Goal: Task Accomplishment & Management: Complete application form

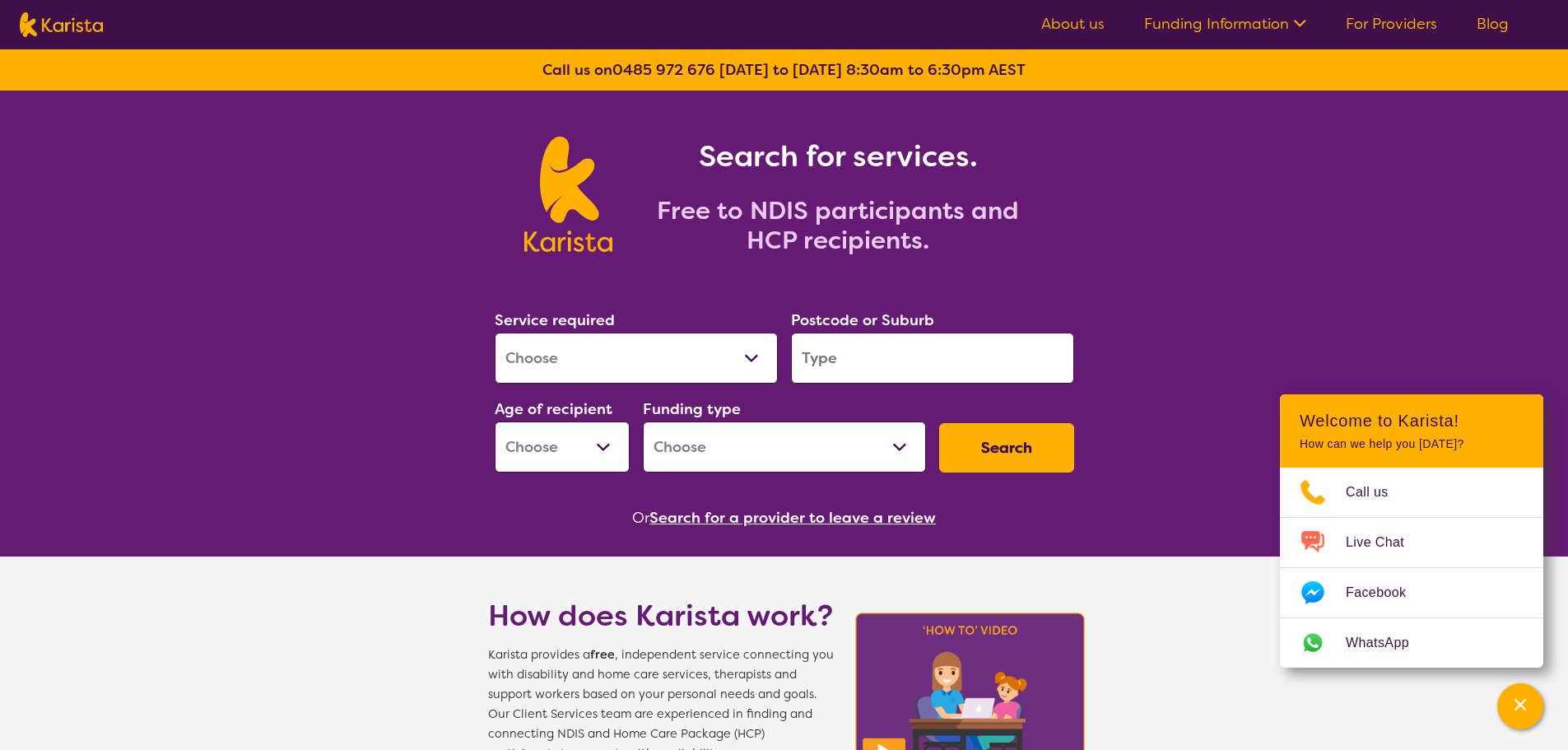
click at [1398, 10] on nav "About us Funding Information NDIS - National Disability Insurance Scheme HCP - …" at bounding box center [784, 24] width 1568 height 49
click at [1398, 24] on link "For Providers" at bounding box center [1391, 24] width 91 height 20
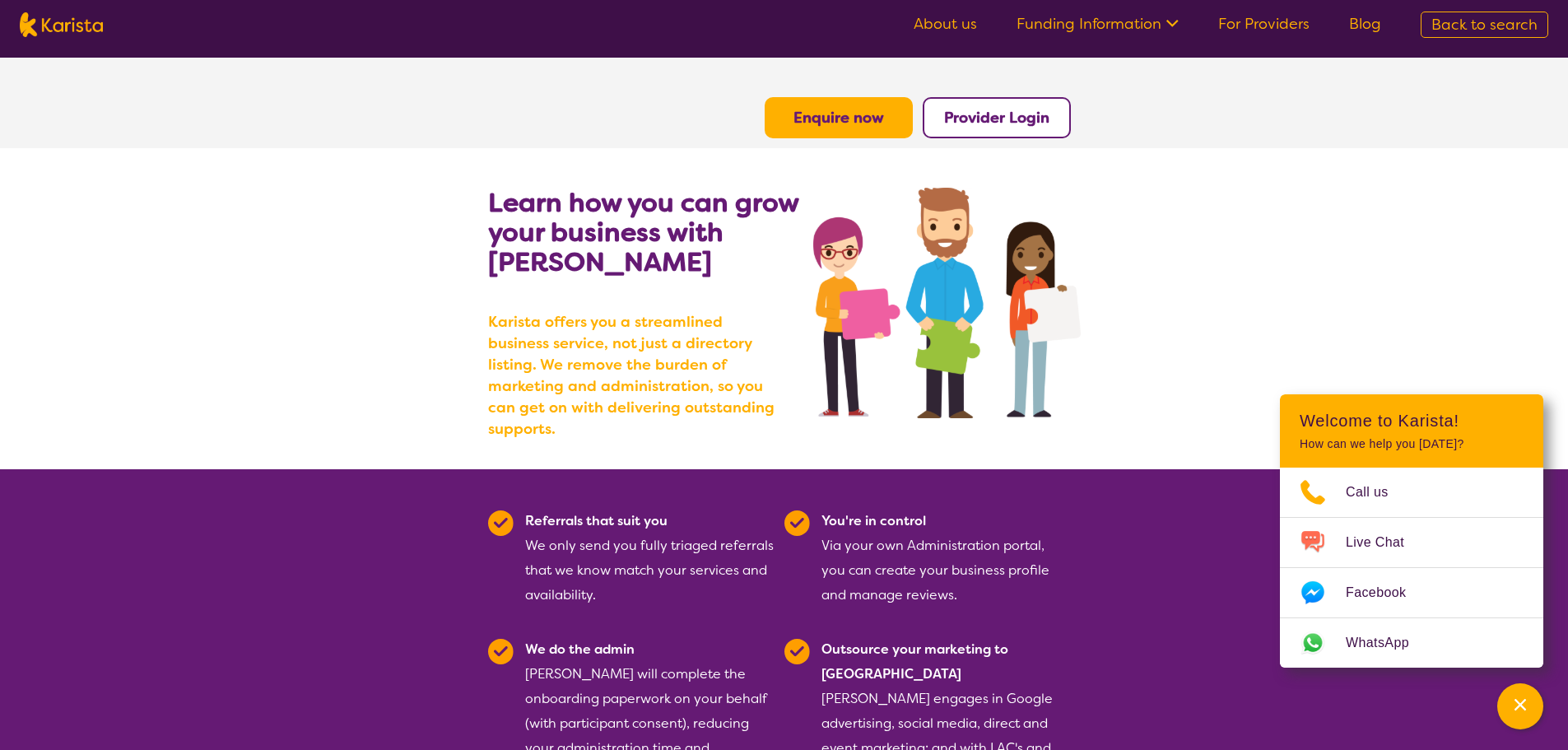
click at [834, 132] on button "Enquire now" at bounding box center [839, 118] width 148 height 41
click at [863, 124] on b "Enquire now" at bounding box center [839, 118] width 91 height 20
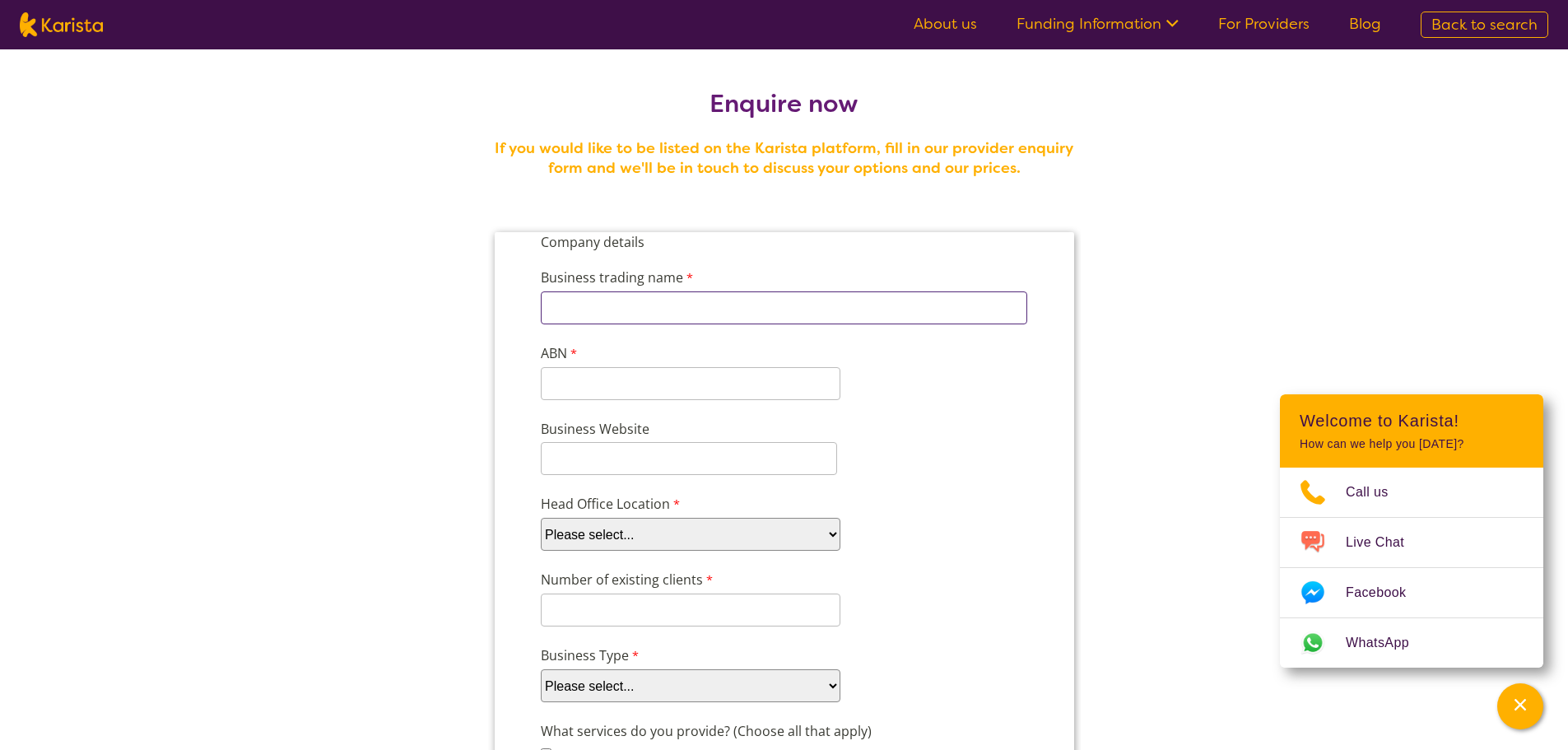
click at [798, 306] on input "Business trading name" at bounding box center [784, 308] width 487 height 33
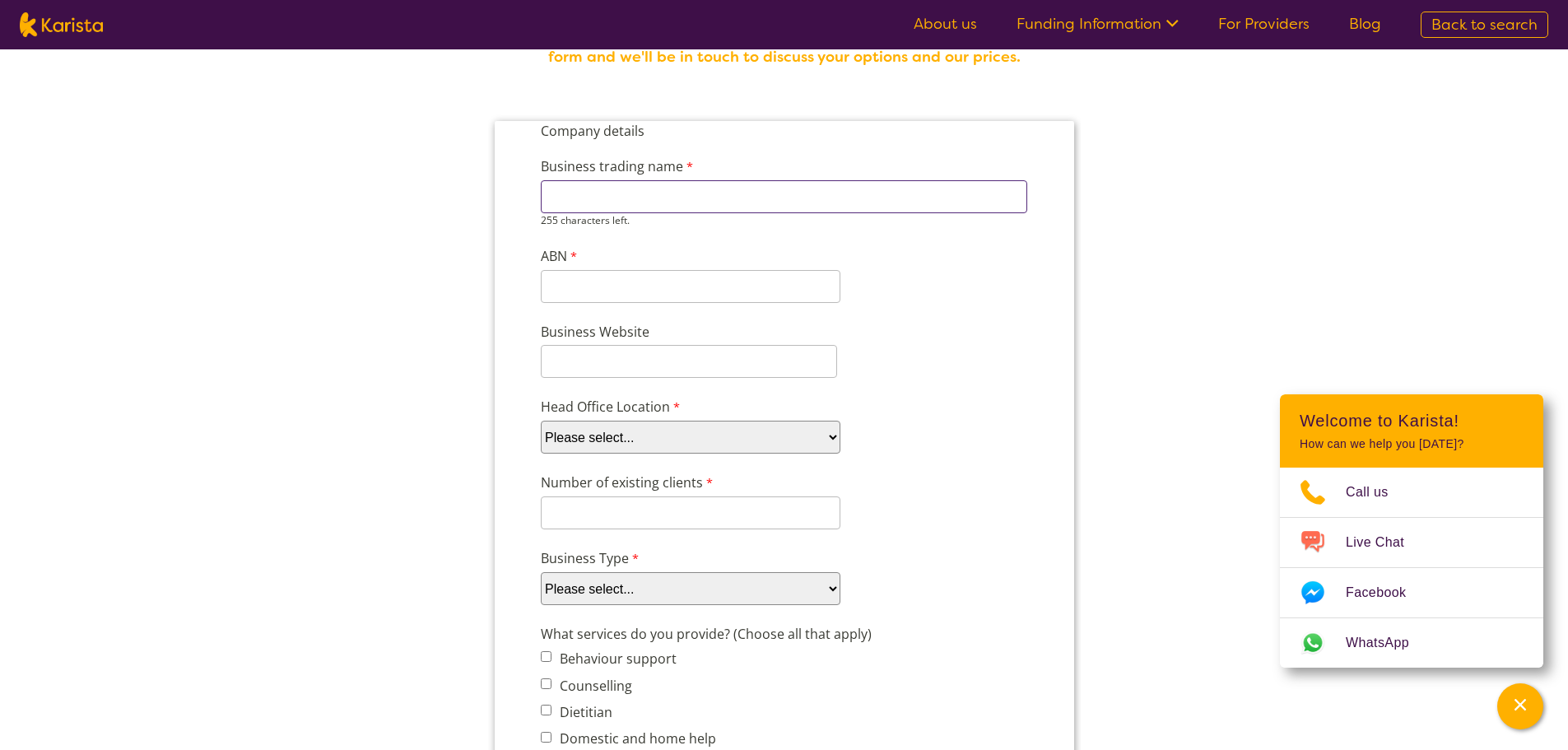
scroll to position [82, 0]
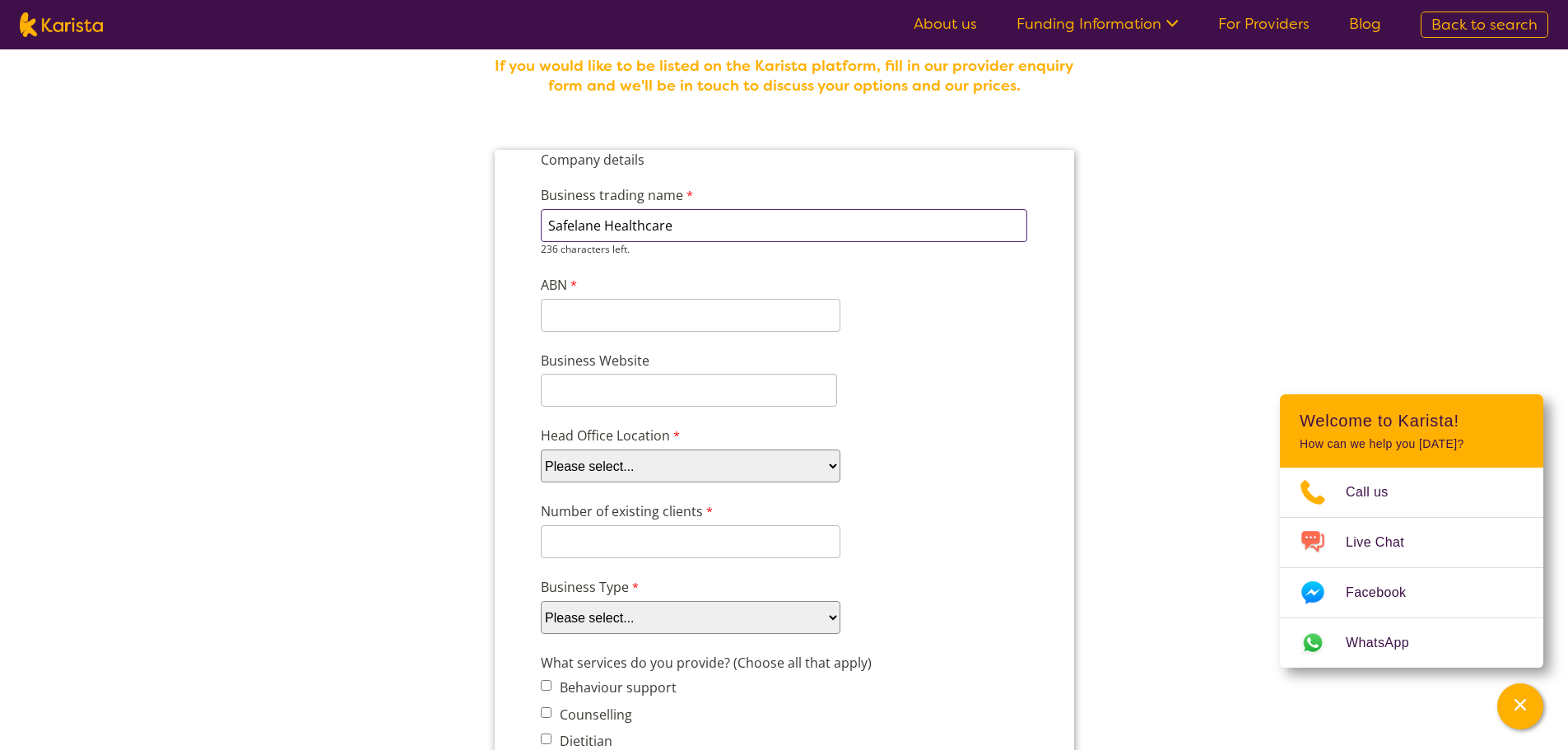
type input "Safelane Healthcare"
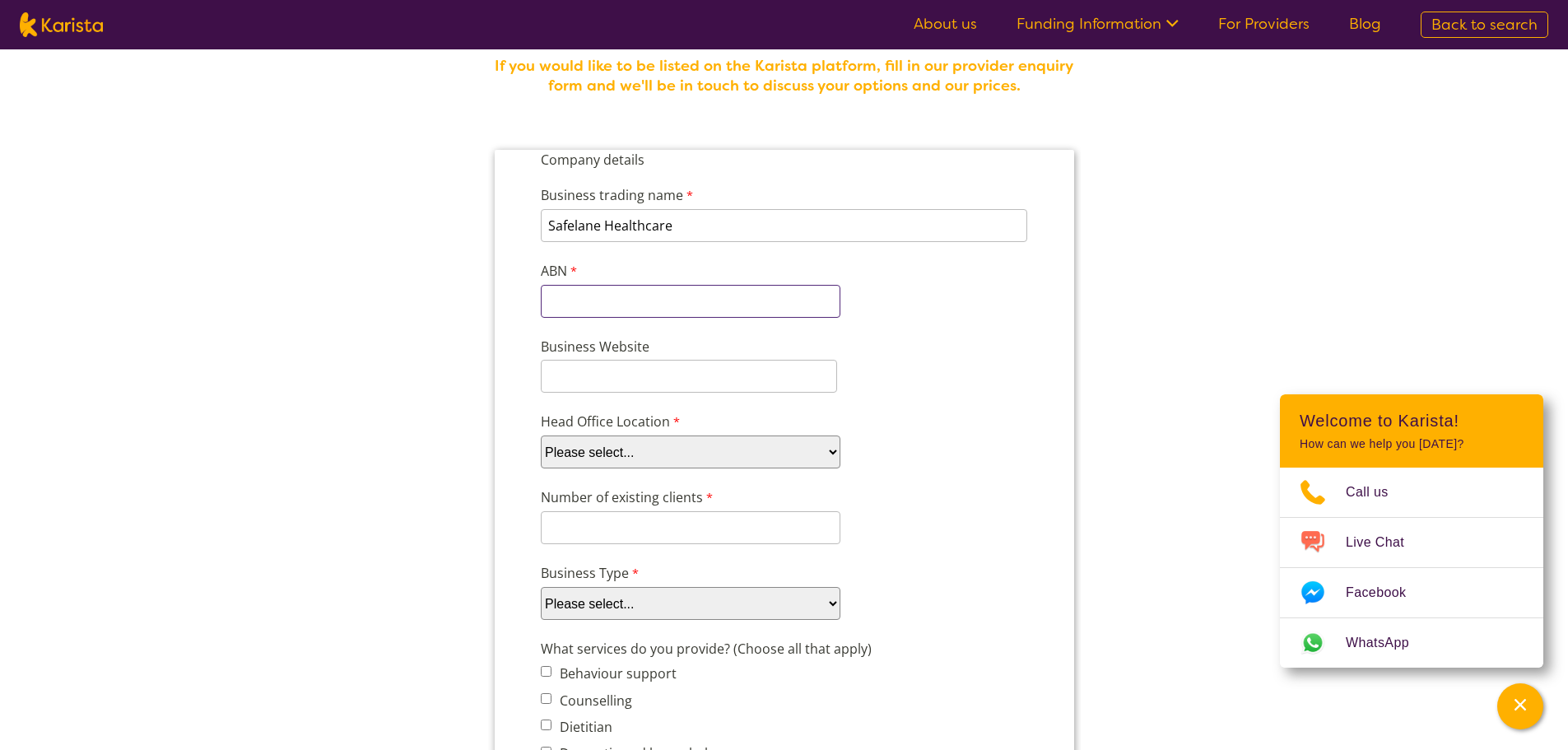
click at [793, 294] on input "ABN" at bounding box center [690, 301] width 300 height 33
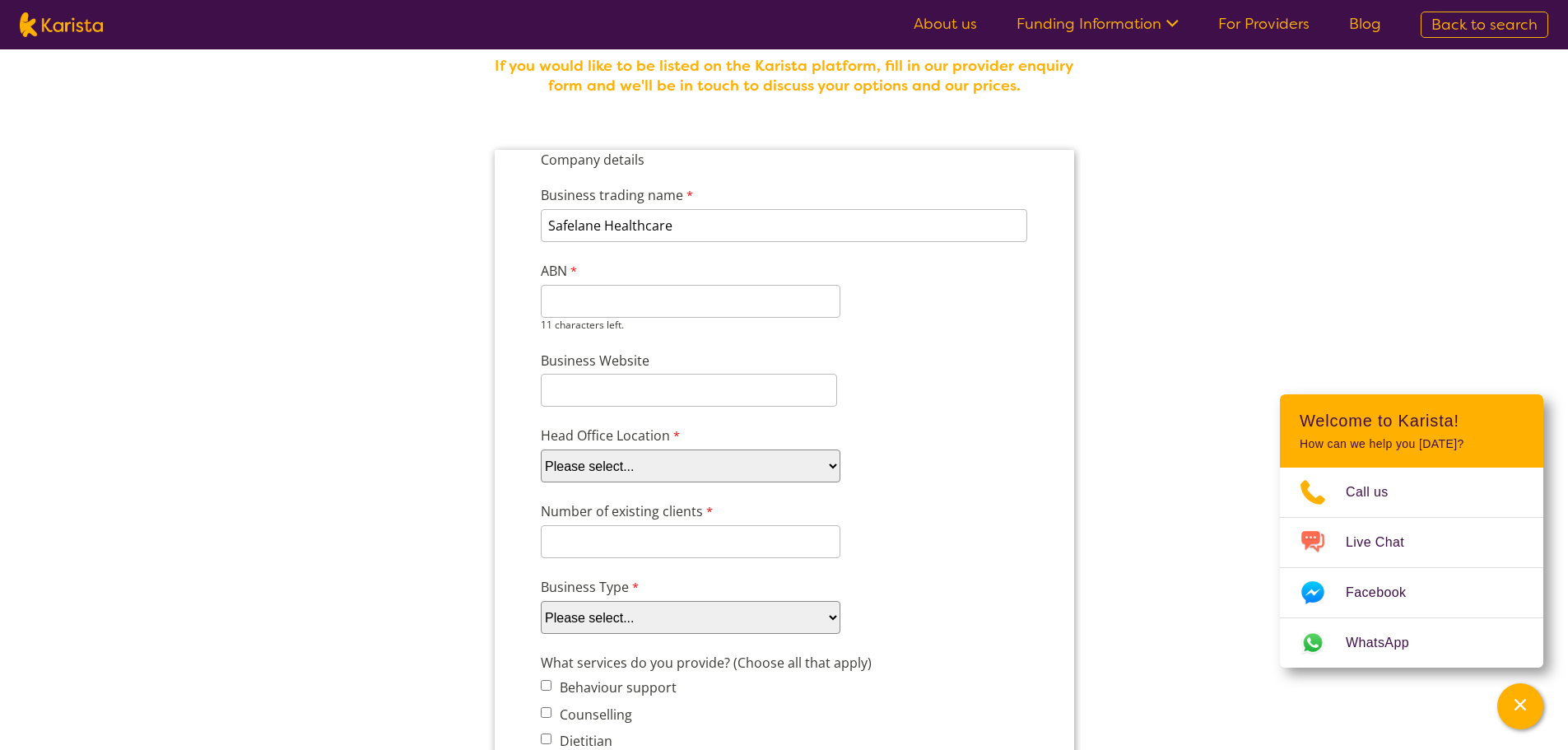
click at [817, 307] on input "ABN" at bounding box center [690, 301] width 300 height 33
paste input "23 658 661"
click at [787, 386] on input "Business Website" at bounding box center [688, 390] width 296 height 33
click at [563, 298] on input "23 658 661" at bounding box center [690, 301] width 300 height 33
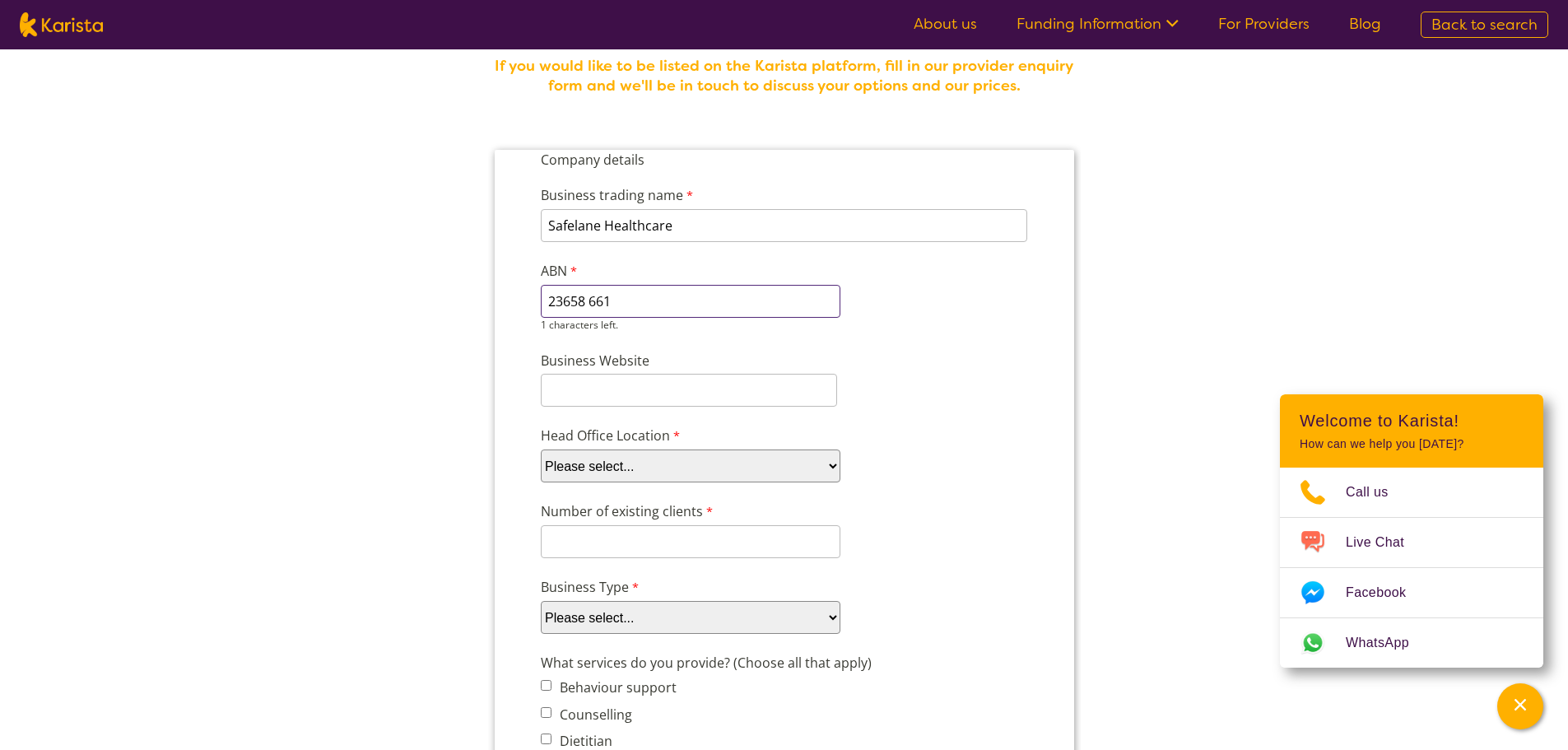
click at [594, 299] on input "23658 661" at bounding box center [690, 301] width 300 height 33
click at [589, 300] on input "23658 661" at bounding box center [690, 301] width 300 height 33
click at [637, 295] on input "23658661" at bounding box center [690, 301] width 300 height 33
type input "23658661511"
click at [591, 368] on div "Business Website" at bounding box center [783, 379] width 500 height 62
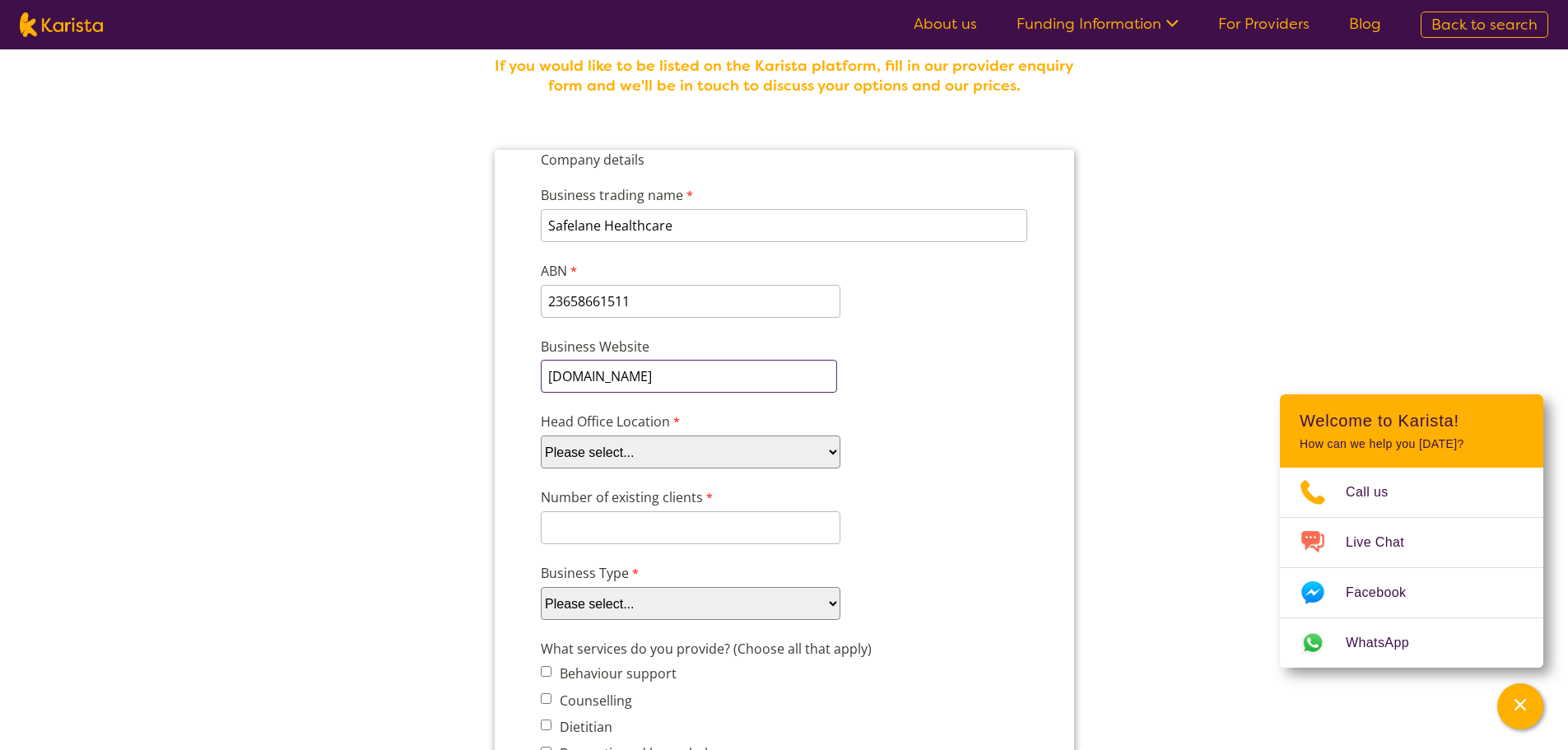
type input "[DOMAIN_NAME]"
click at [678, 465] on div "Head Office Location Please select... ACT [GEOGRAPHIC_DATA] NT QLD SA TAS [GEOG…" at bounding box center [783, 440] width 500 height 63
click at [680, 452] on select "Please select... ACT [GEOGRAPHIC_DATA] NT QLD SA TAS [GEOGRAPHIC_DATA] [GEOGRAP…" at bounding box center [690, 451] width 300 height 33
select select "tfa_100"
click at [540, 435] on select "Please select... ACT [GEOGRAPHIC_DATA] NT QLD SA TAS [GEOGRAPHIC_DATA] [GEOGRAP…" at bounding box center [690, 451] width 300 height 33
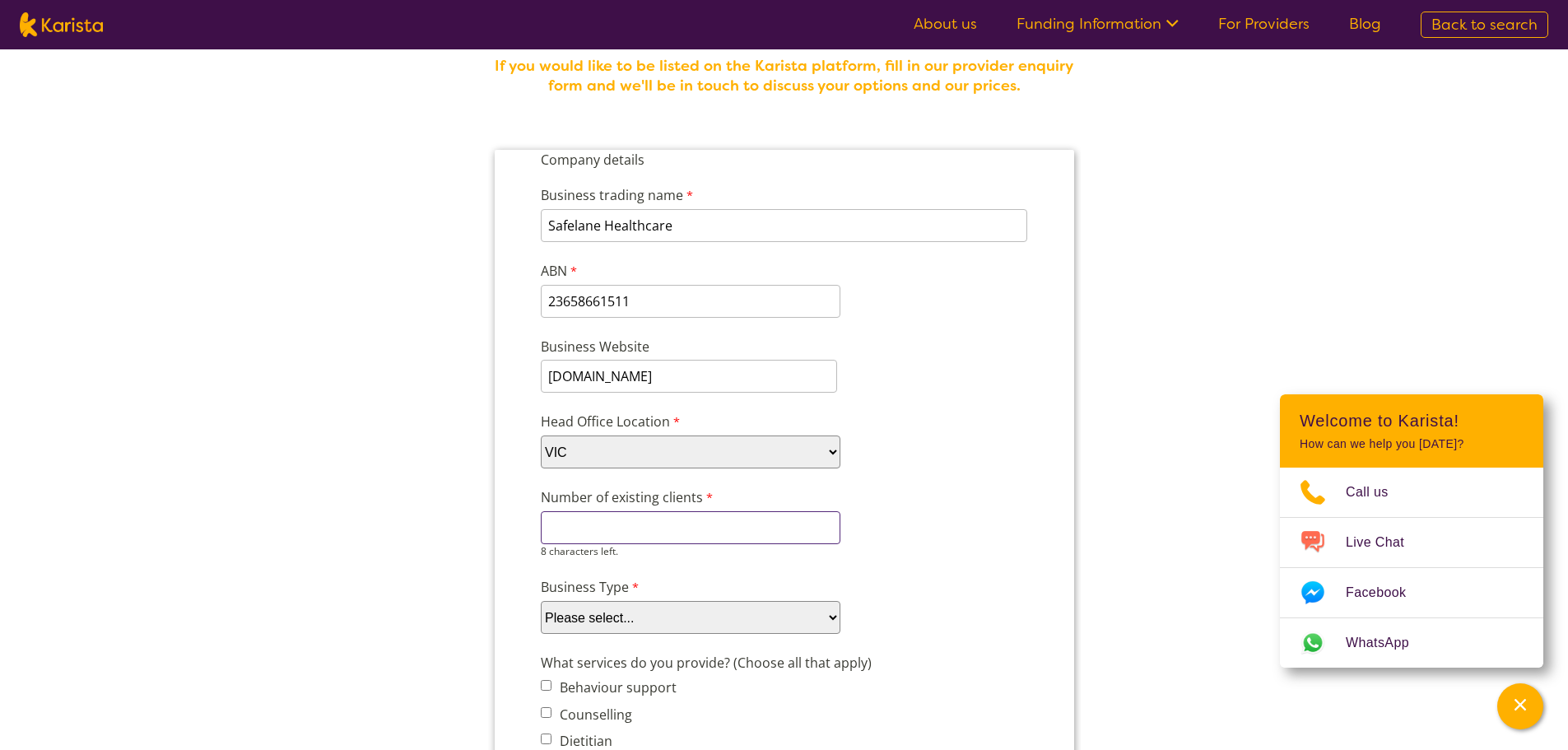
click at [669, 534] on input "Number of existing clients" at bounding box center [690, 527] width 300 height 33
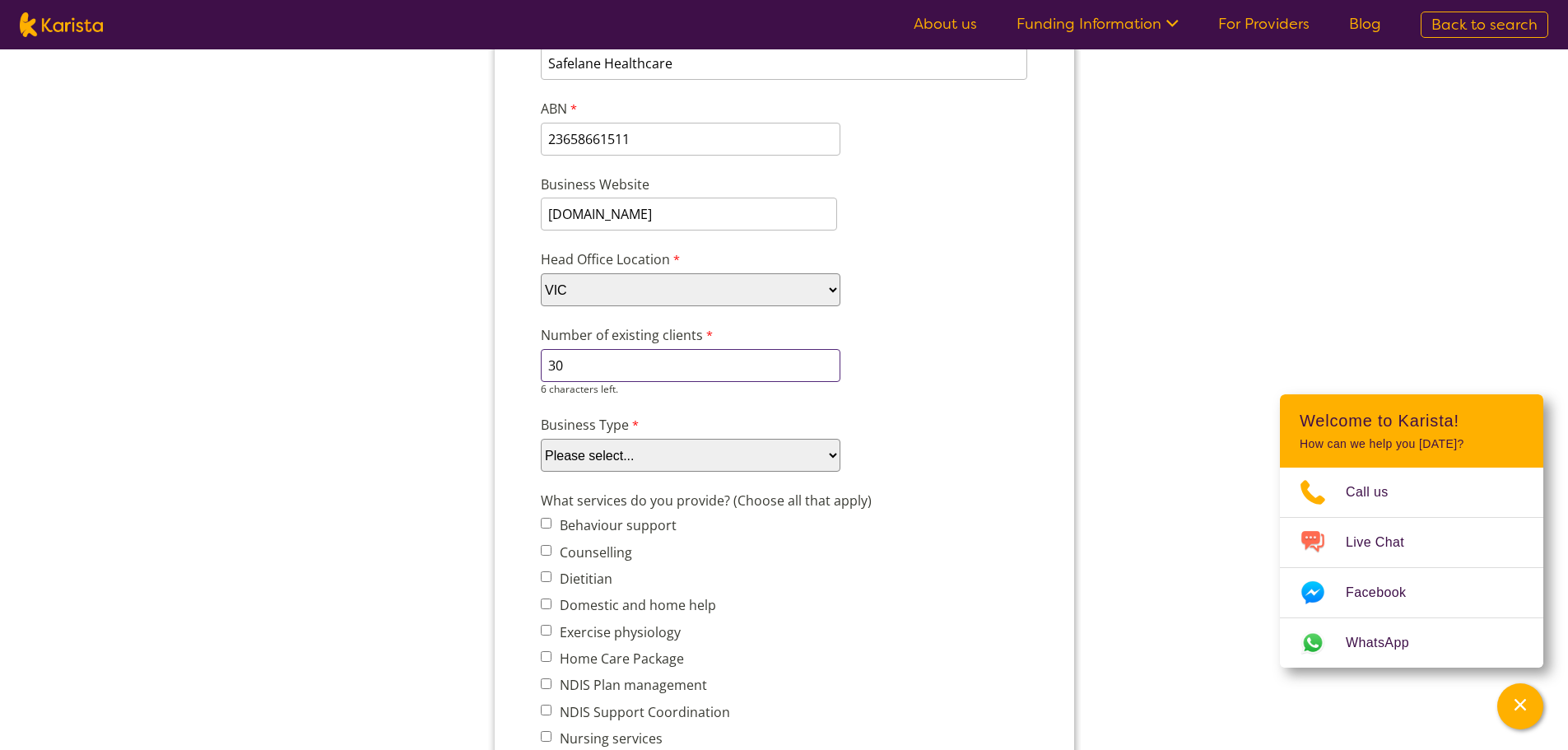
scroll to position [247, 0]
type input "30"
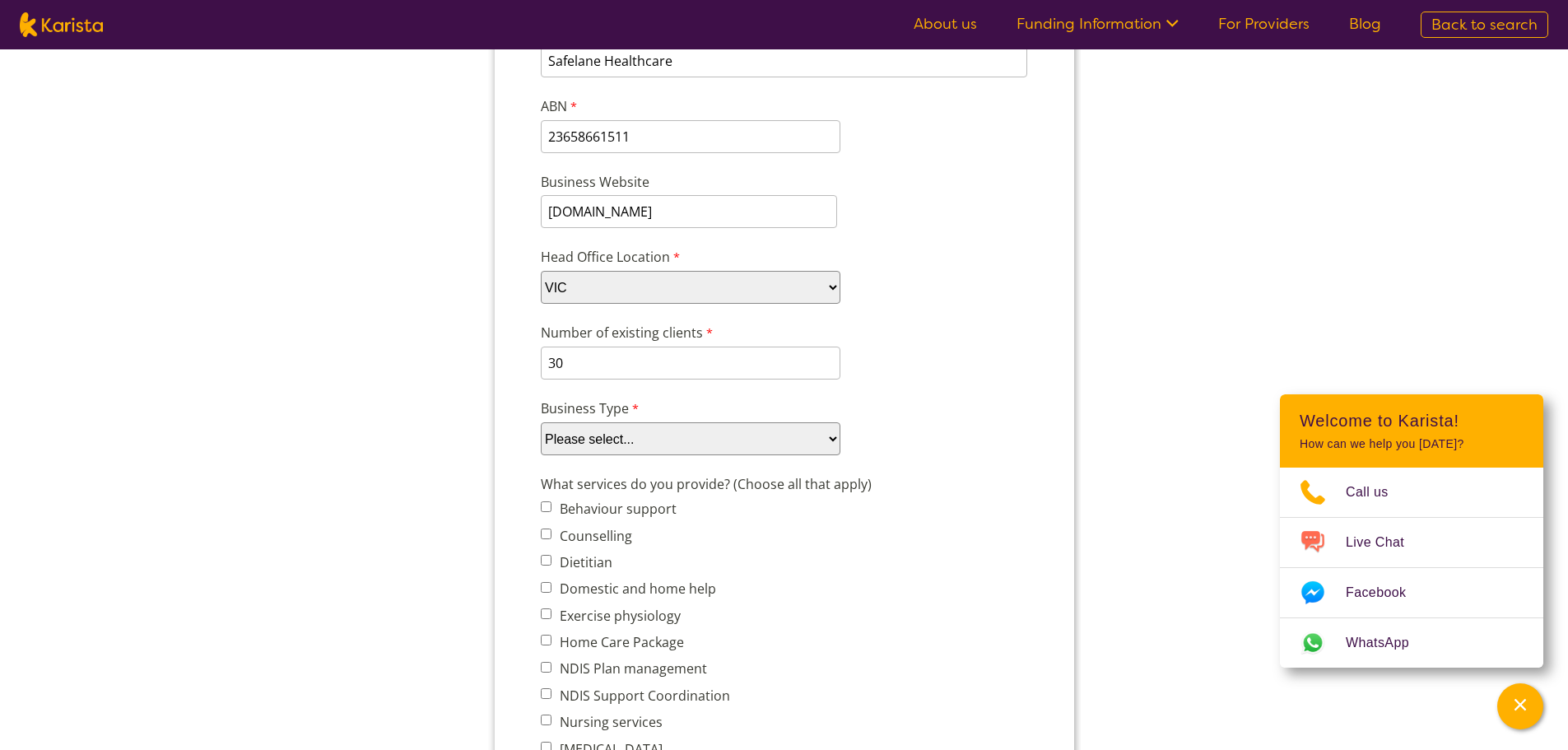
click at [712, 457] on div "Business Type Please select... Company Individual/Sole Trader Other (please spe…" at bounding box center [783, 426] width 500 height 63
click at [760, 439] on select "Please select... Company Individual/Sole Trader Other (please specify)" at bounding box center [690, 439] width 300 height 33
select select "tfa_87"
click at [540, 450] on select "Please select... Company Individual/Sole Trader Other (please specify)" at bounding box center [690, 439] width 300 height 33
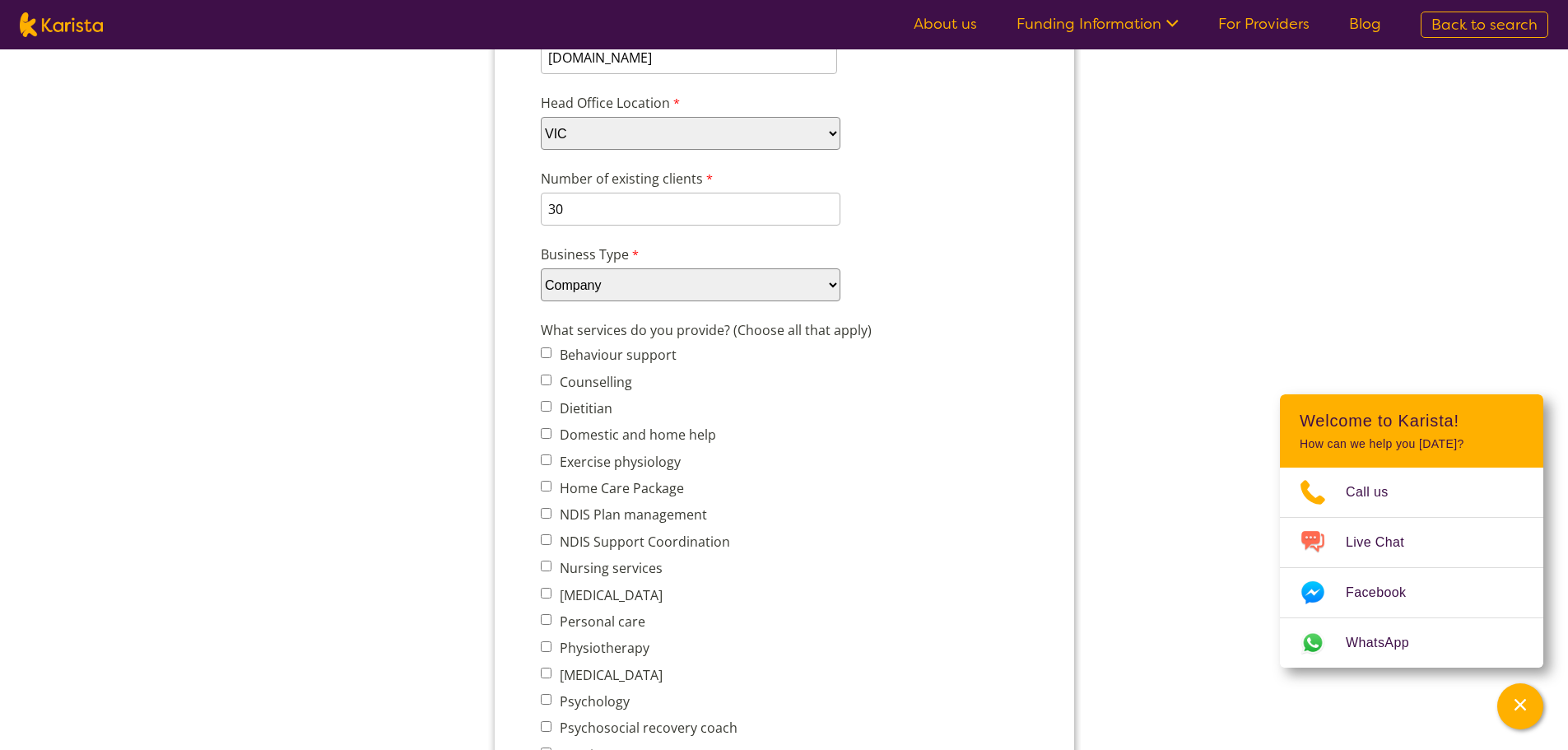
scroll to position [412, 0]
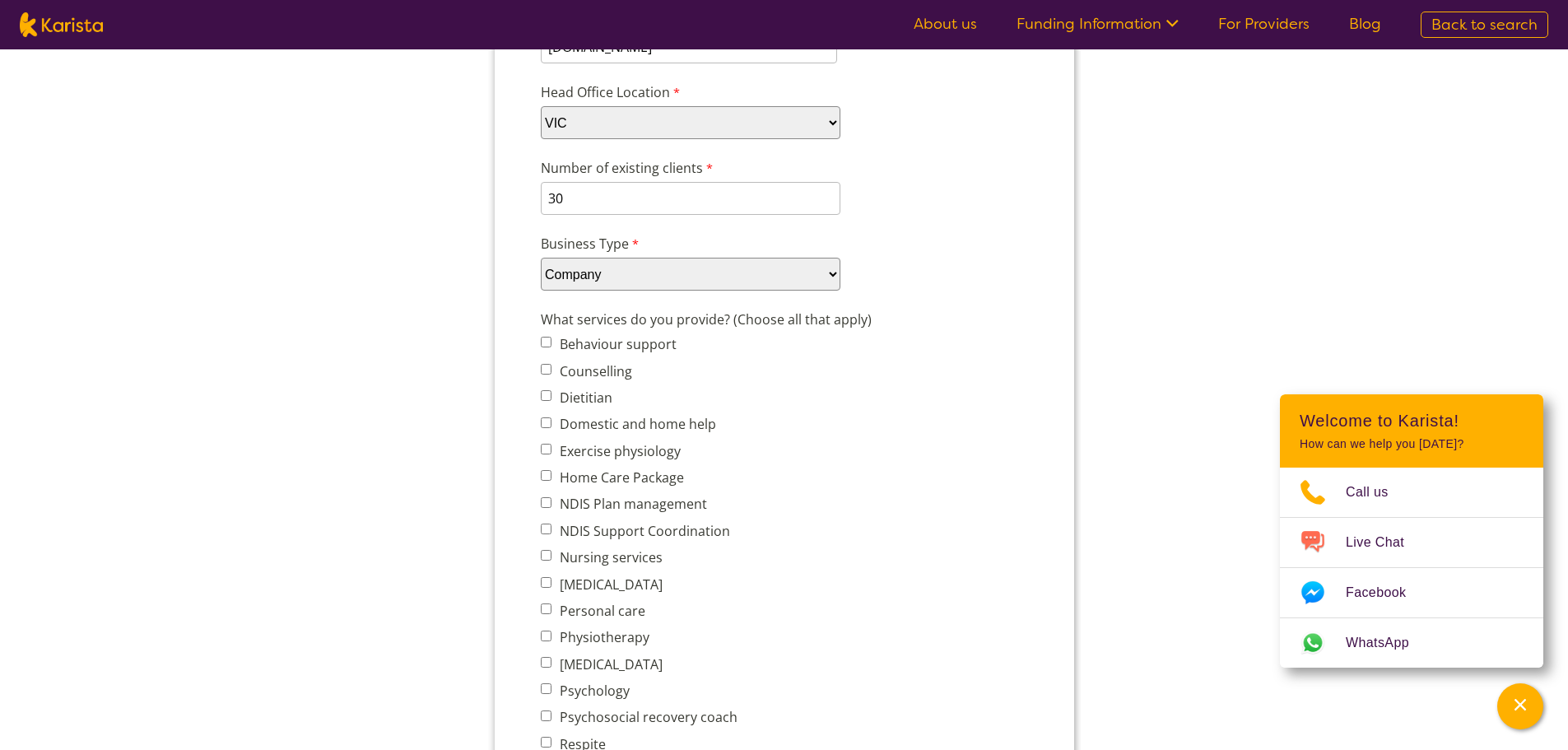
click at [693, 538] on label "NDIS Support Coordination" at bounding box center [641, 531] width 176 height 18
click at [551, 534] on input "NDIS Support Coordination" at bounding box center [546, 529] width 11 height 11
checkbox input "true"
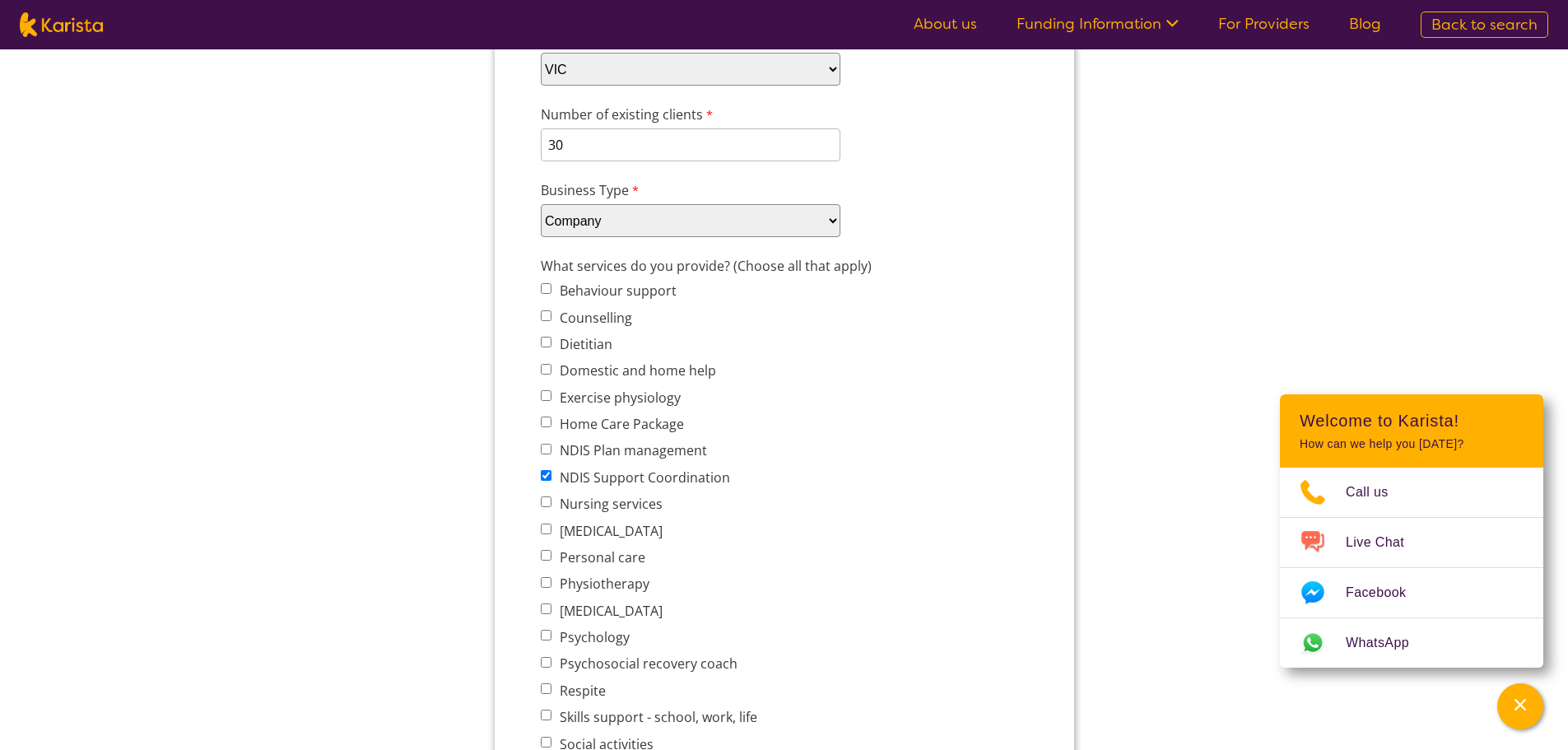
scroll to position [494, 0]
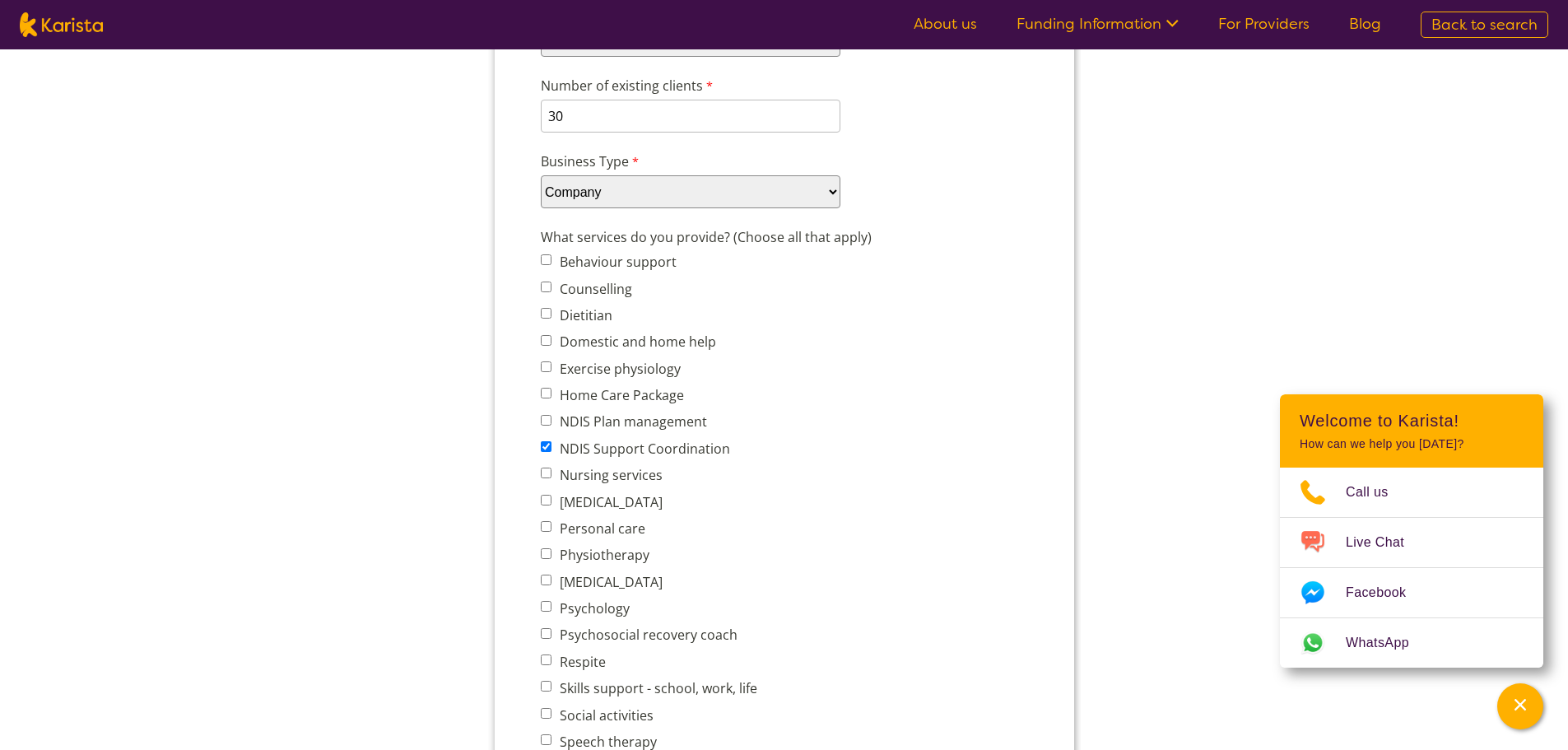
click at [596, 532] on label "Personal care" at bounding box center [599, 529] width 91 height 18
click at [551, 532] on input "Personal care" at bounding box center [546, 526] width 11 height 11
checkbox input "true"
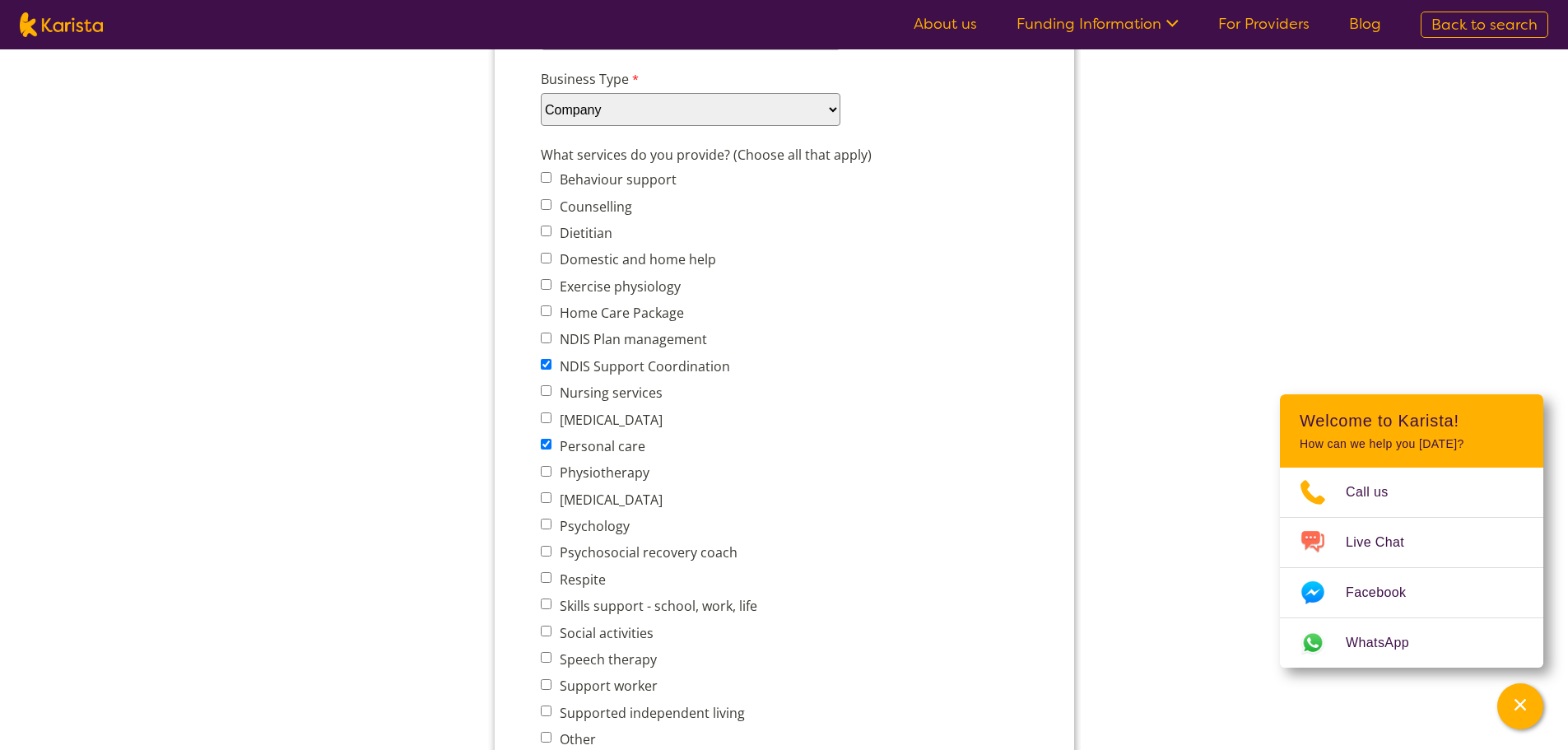
click at [583, 584] on label "Respite" at bounding box center [579, 580] width 51 height 18
click at [551, 583] on input "Respite" at bounding box center [546, 578] width 11 height 11
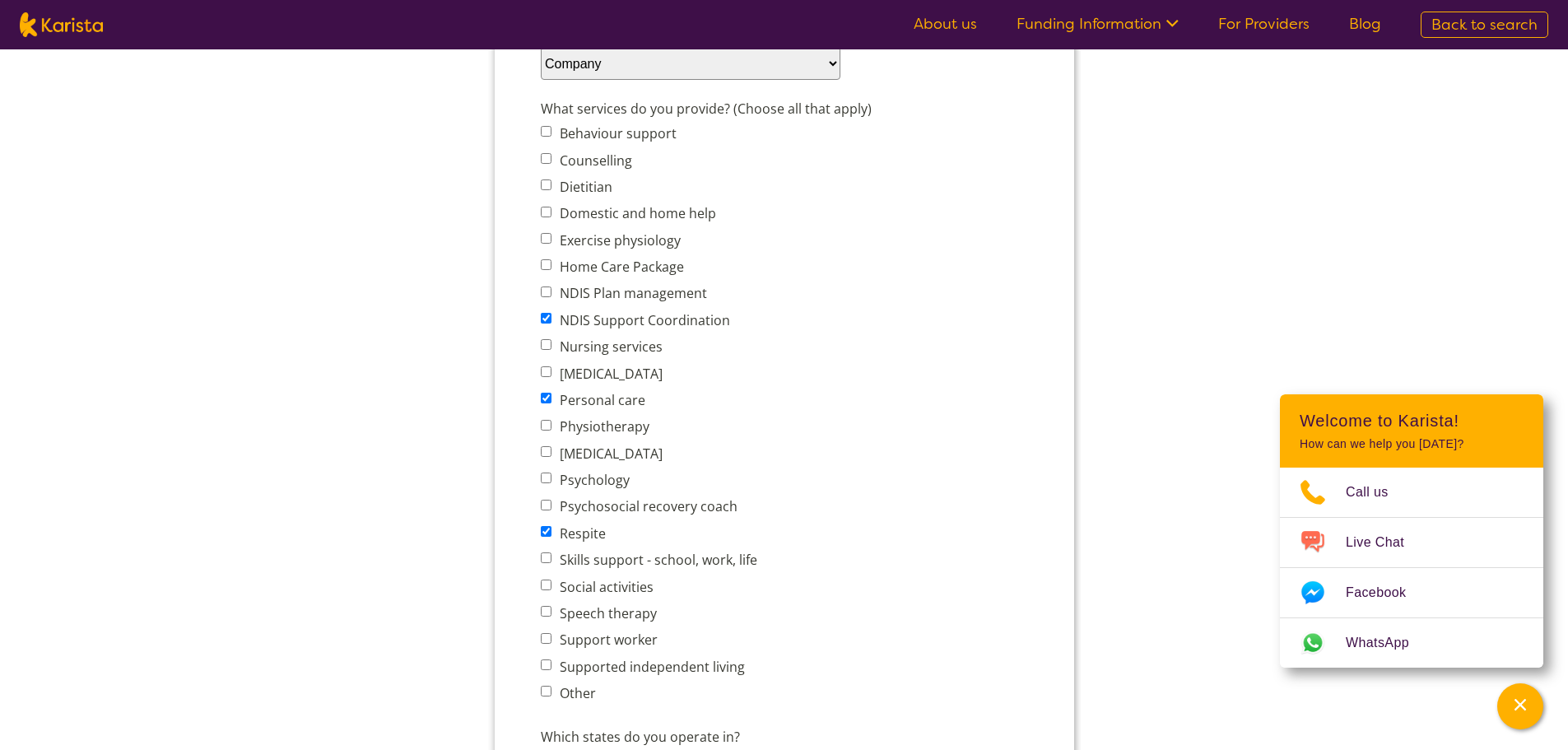
scroll to position [659, 0]
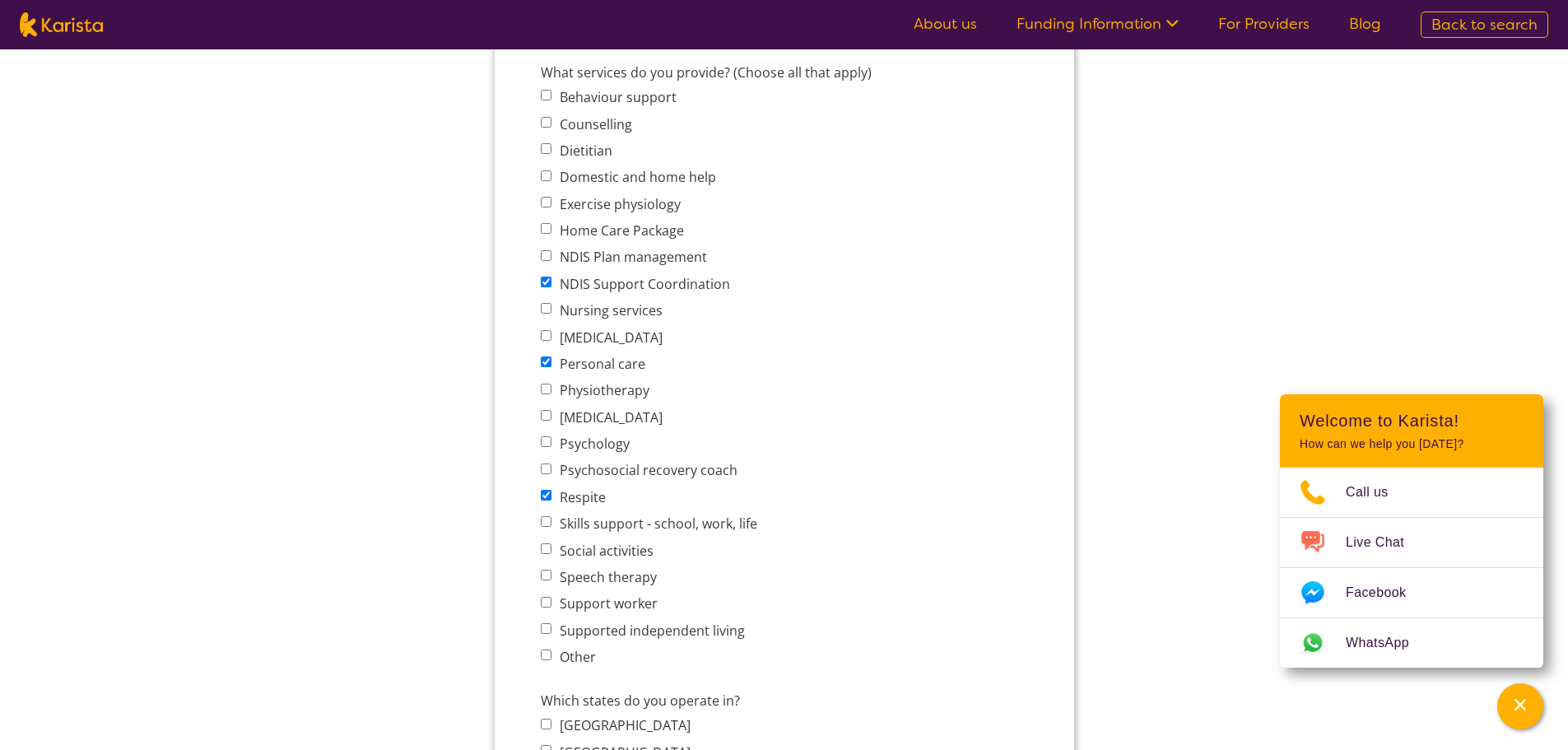
click at [560, 501] on label "Respite" at bounding box center [579, 497] width 51 height 18
click at [551, 500] on input "Respite" at bounding box center [546, 495] width 11 height 11
checkbox input "false"
click at [637, 603] on label "Support worker" at bounding box center [604, 604] width 103 height 18
click at [551, 603] on input "Support worker" at bounding box center [546, 602] width 11 height 11
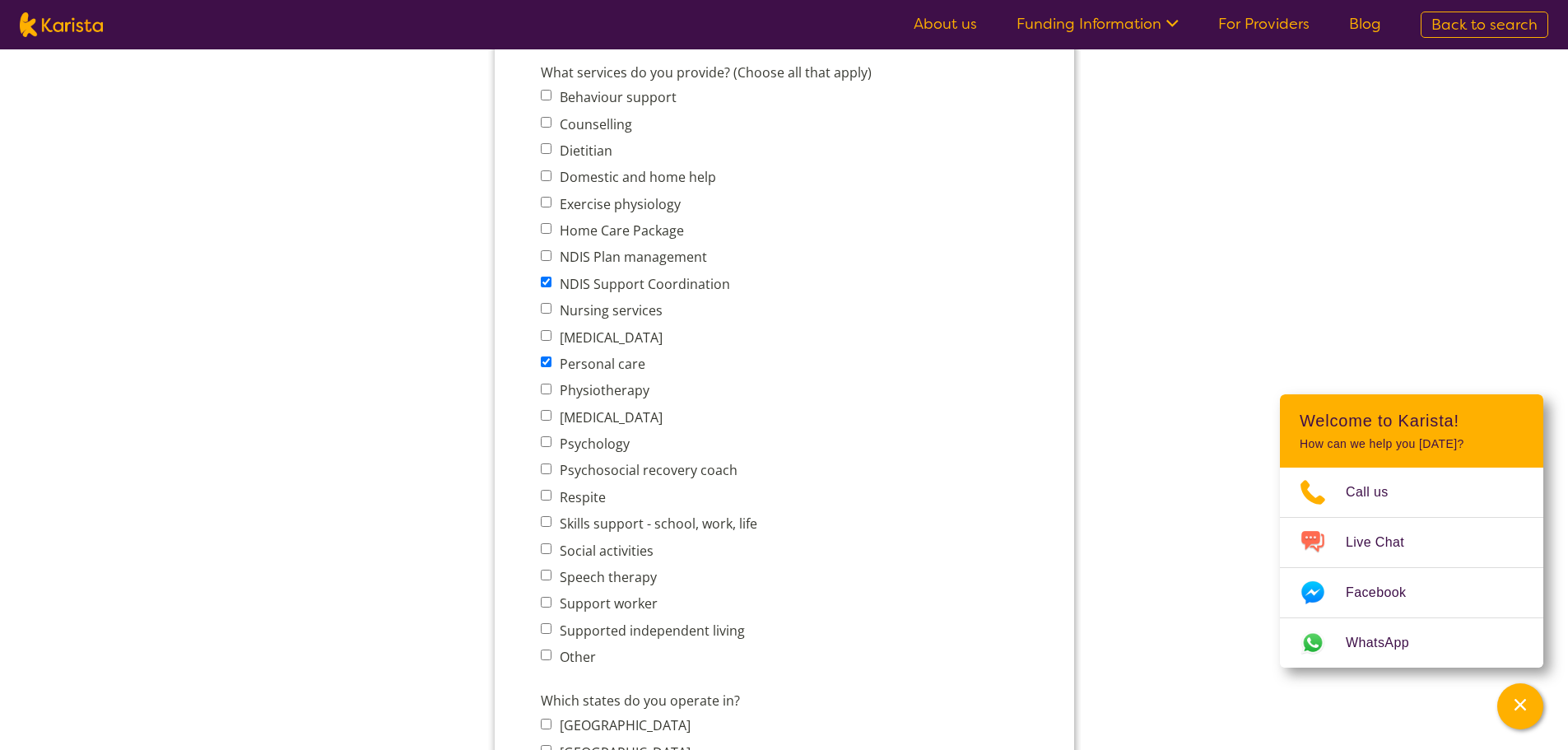
checkbox input "true"
click at [706, 628] on label "Supported independent living" at bounding box center [648, 630] width 190 height 18
click at [551, 628] on input "Supported independent living" at bounding box center [546, 629] width 11 height 11
checkbox input "true"
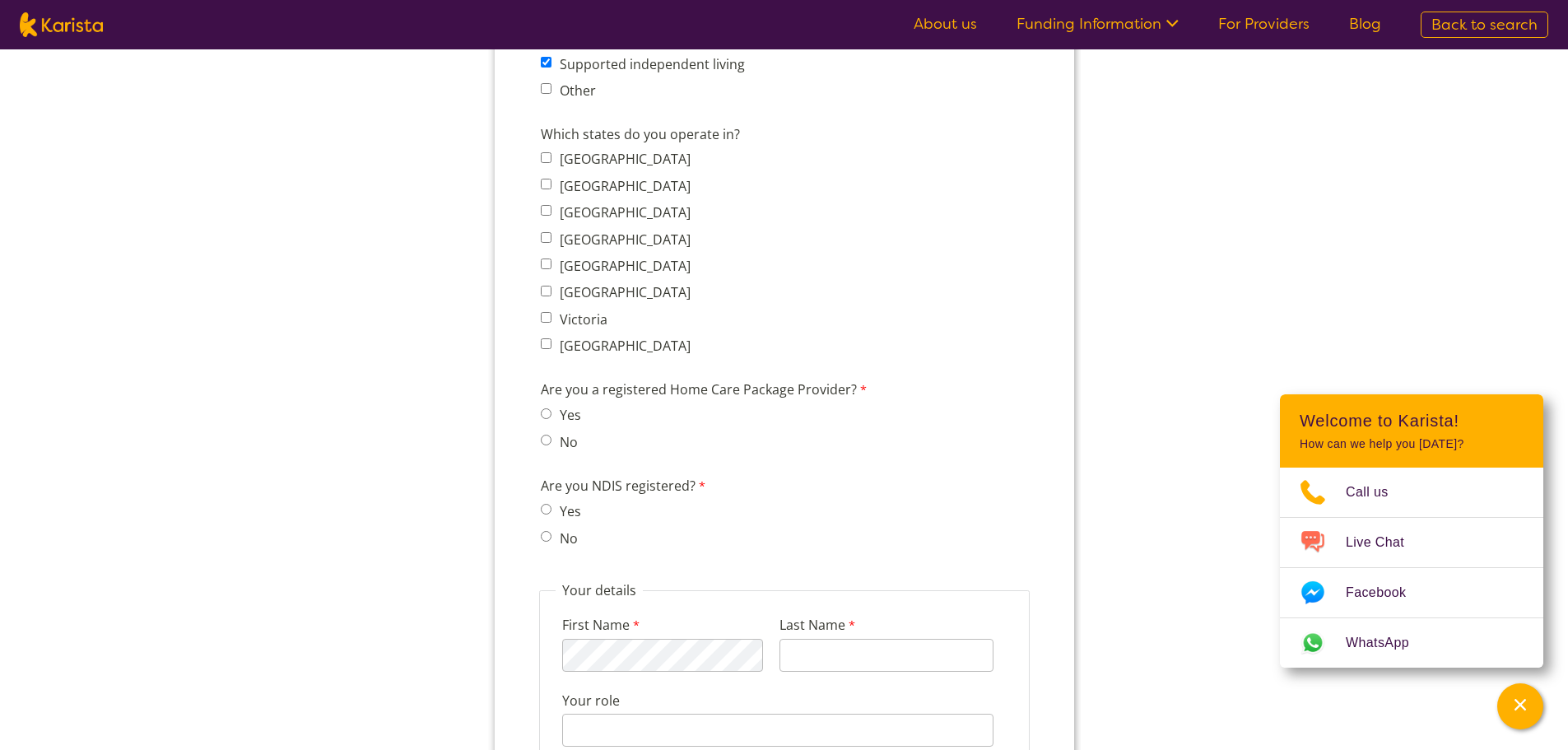
scroll to position [1235, 0]
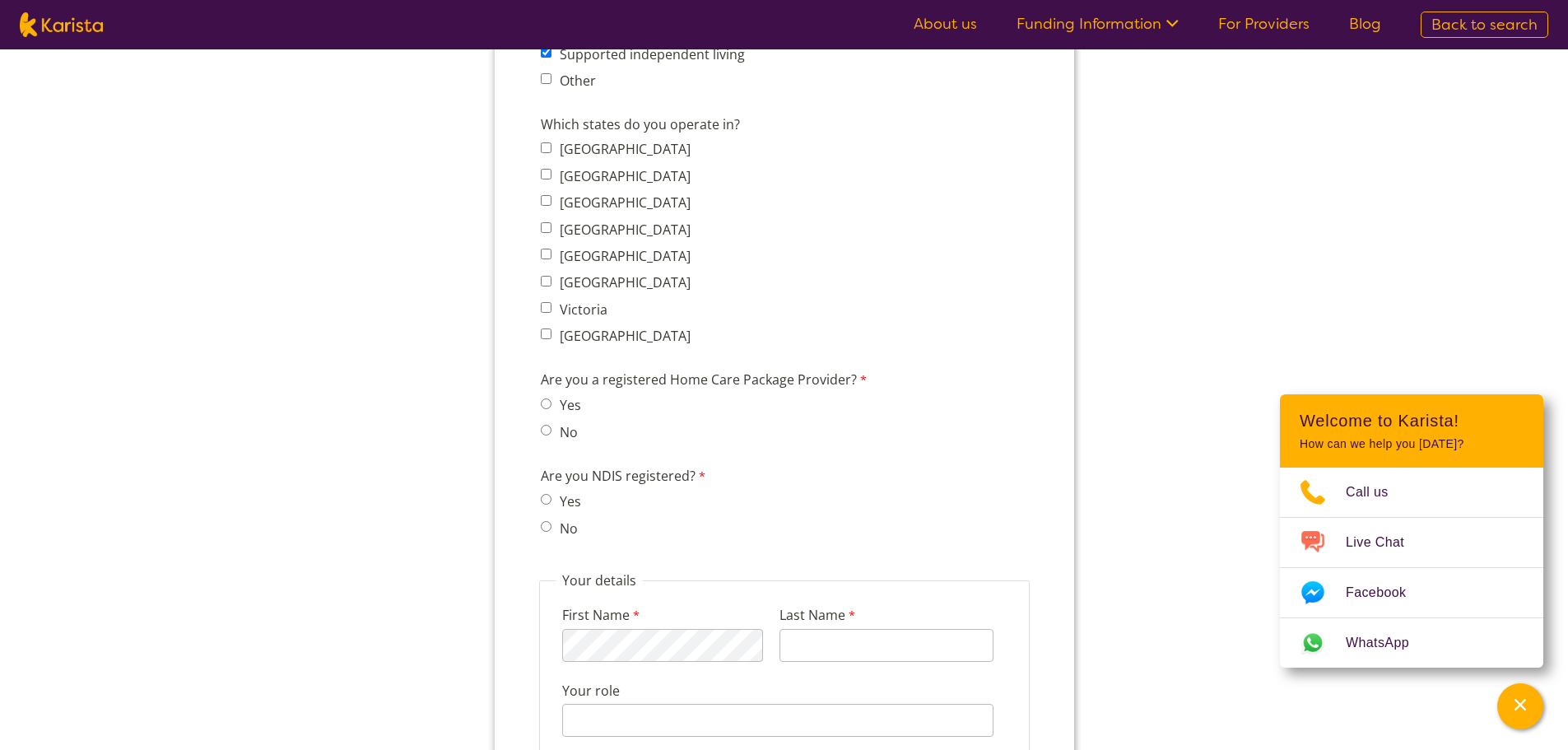
click at [554, 320] on span "Victoria" at bounding box center [620, 309] width 160 height 23
click at [567, 311] on label "Victoria" at bounding box center [579, 309] width 53 height 18
click at [551, 311] on input "Victoria" at bounding box center [546, 308] width 11 height 11
checkbox input "true"
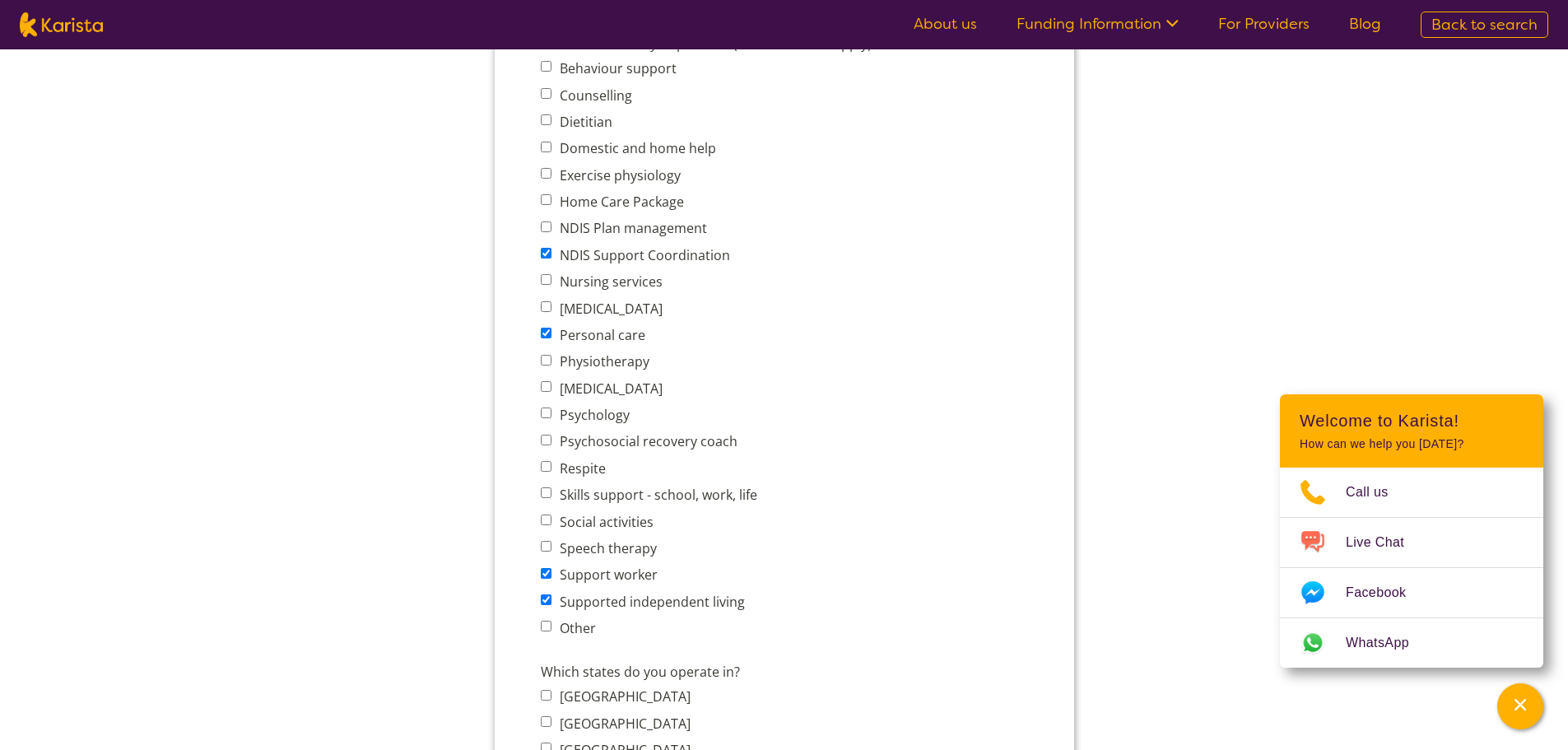
scroll to position [659, 0]
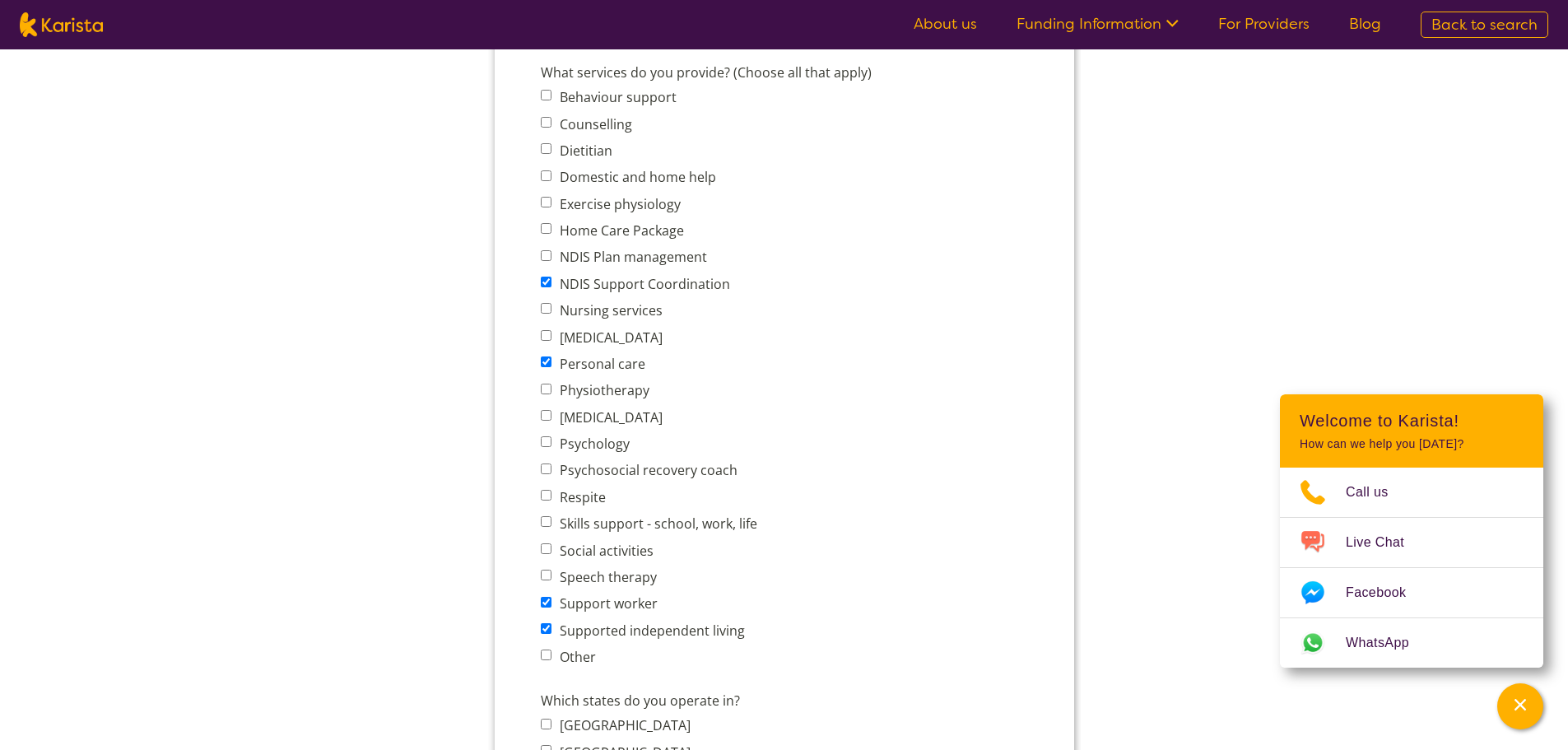
click at [619, 311] on label "Nursing services" at bounding box center [607, 310] width 108 height 18
click at [551, 311] on input "Nursing services" at bounding box center [546, 309] width 11 height 11
click at [624, 311] on label "Nursing services" at bounding box center [607, 310] width 108 height 18
click at [551, 311] on input "Nursing services" at bounding box center [546, 309] width 11 height 11
click at [624, 311] on label "Nursing services" at bounding box center [607, 310] width 108 height 18
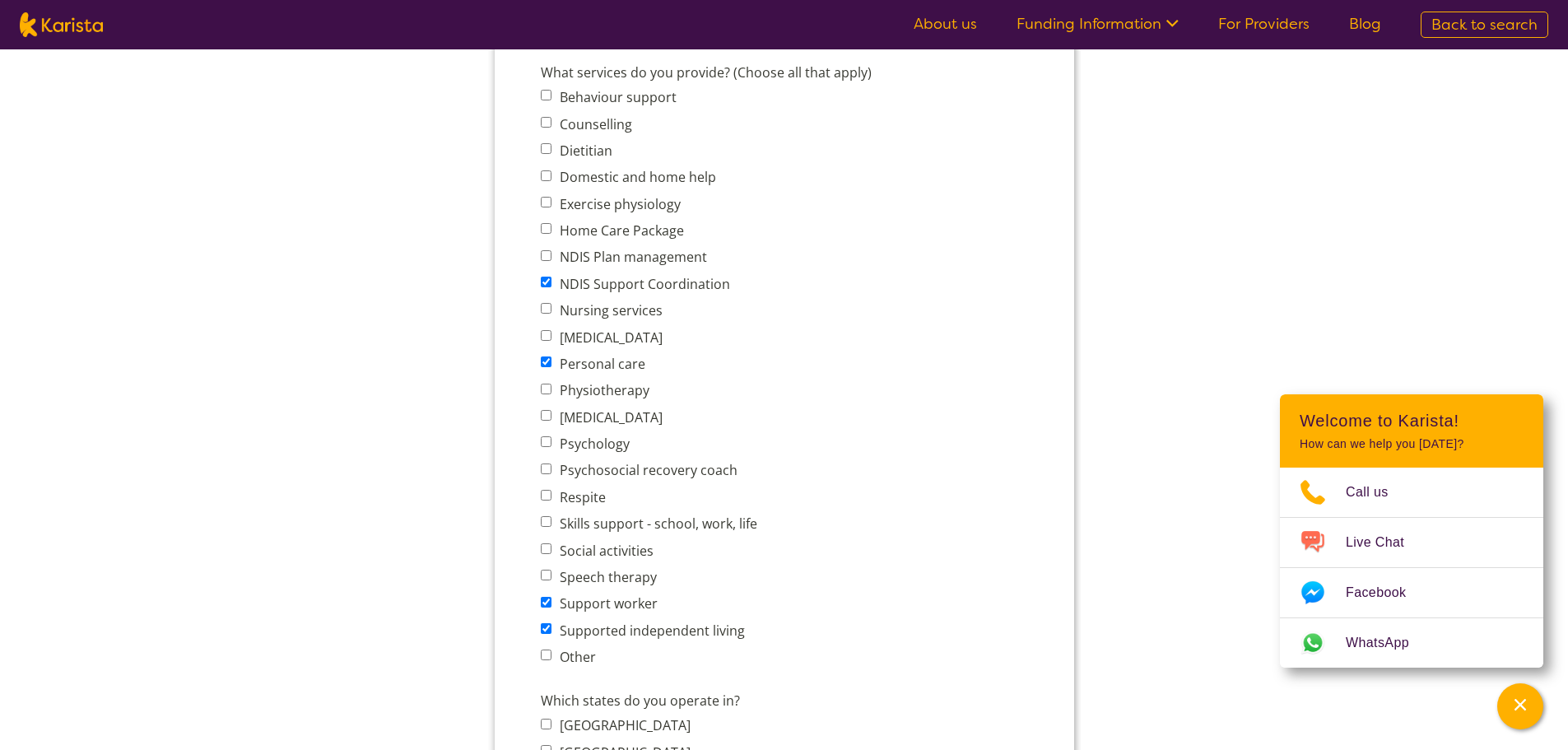
click at [551, 311] on input "Nursing services" at bounding box center [546, 309] width 11 height 11
click at [624, 311] on label "Nursing services" at bounding box center [607, 310] width 108 height 18
click at [551, 311] on input "Nursing services" at bounding box center [546, 309] width 11 height 11
click at [624, 311] on label "Nursing services" at bounding box center [607, 310] width 108 height 18
click at [551, 311] on input "Nursing services" at bounding box center [546, 309] width 11 height 11
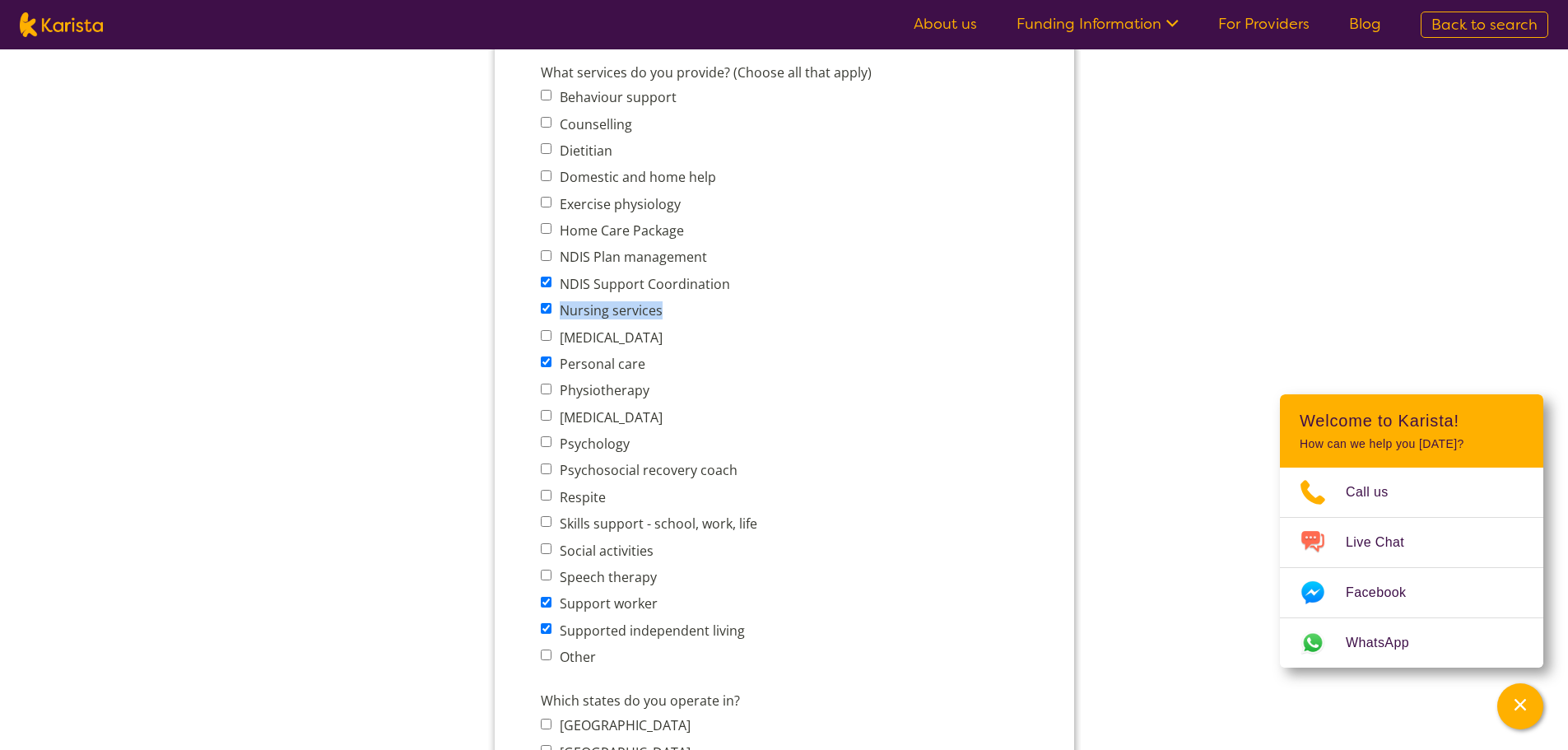
click at [624, 311] on label "Nursing services" at bounding box center [607, 310] width 108 height 18
click at [551, 311] on input "Nursing services" at bounding box center [546, 309] width 11 height 11
click at [624, 311] on label "Nursing services" at bounding box center [607, 310] width 108 height 18
click at [551, 311] on input "Nursing services" at bounding box center [546, 309] width 11 height 11
click at [624, 311] on label "Nursing services" at bounding box center [607, 310] width 108 height 18
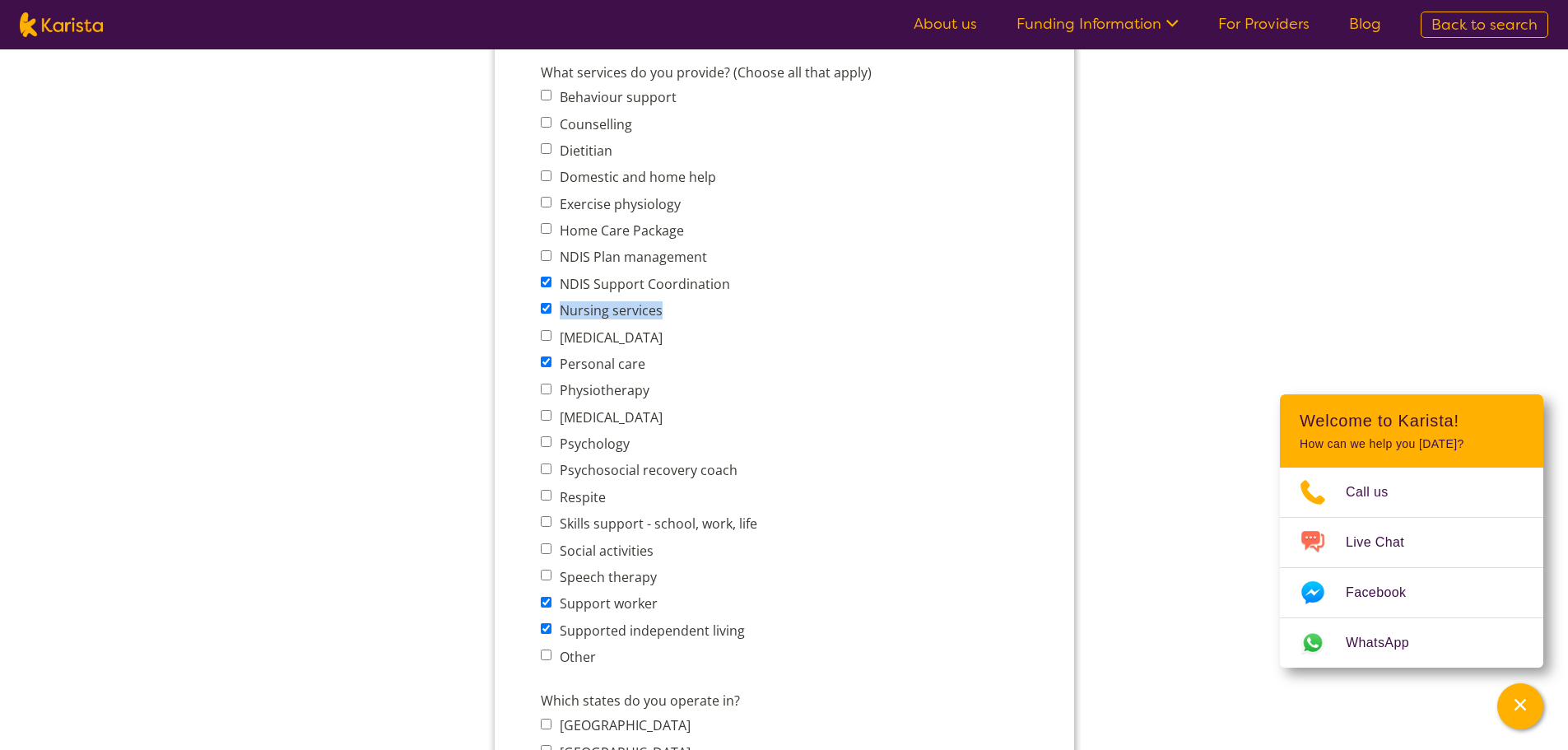
click at [551, 311] on input "Nursing services" at bounding box center [546, 309] width 11 height 11
click at [624, 311] on label "Nursing services" at bounding box center [607, 310] width 108 height 18
click at [551, 311] on input "Nursing services" at bounding box center [546, 309] width 11 height 11
click at [624, 311] on label "Nursing services" at bounding box center [607, 310] width 108 height 18
click at [551, 311] on input "Nursing services" at bounding box center [546, 309] width 11 height 11
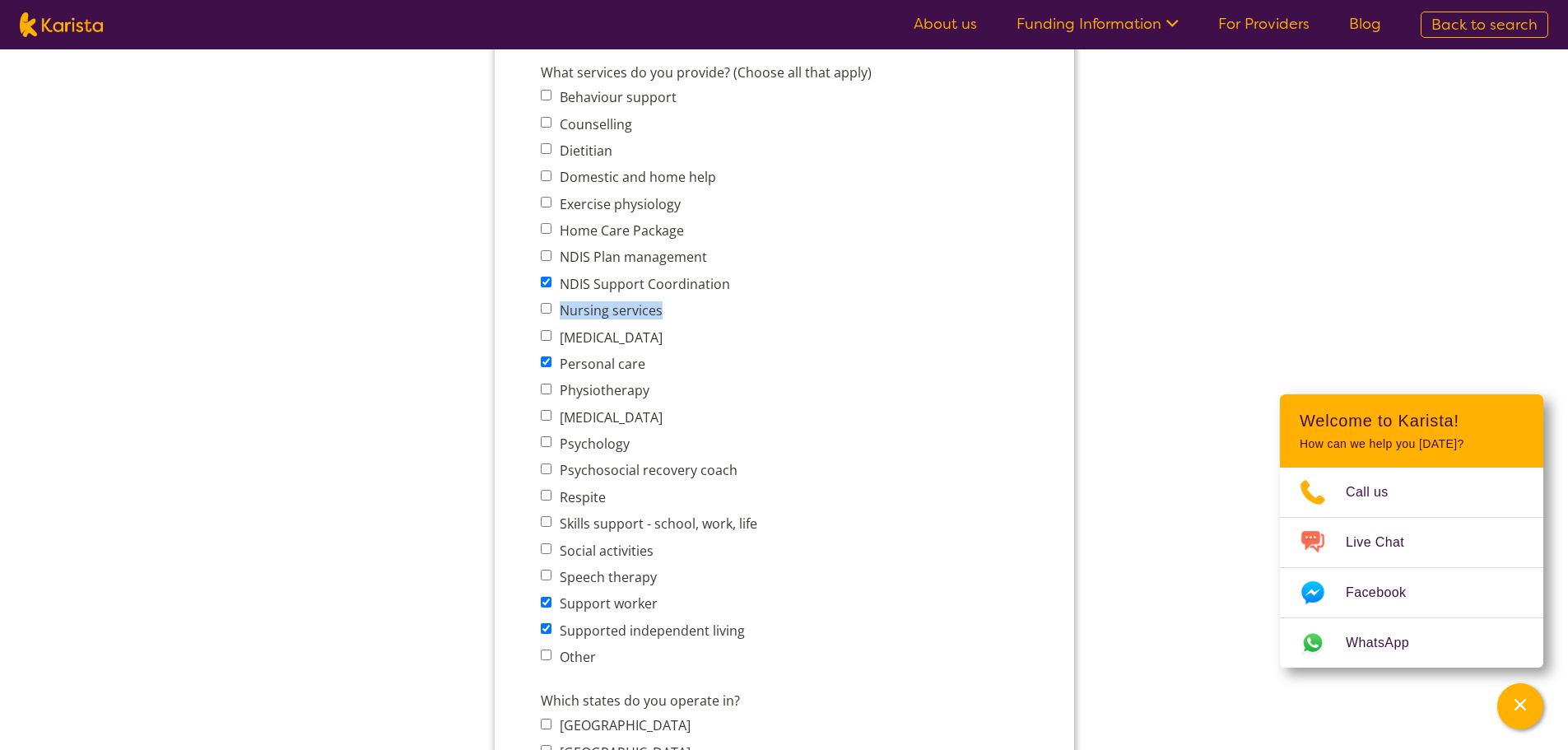
click at [624, 311] on label "Nursing services" at bounding box center [607, 310] width 108 height 18
click at [551, 311] on input "Nursing services" at bounding box center [546, 309] width 11 height 11
click at [624, 311] on label "Nursing services" at bounding box center [607, 310] width 108 height 18
click at [551, 311] on input "Nursing services" at bounding box center [546, 309] width 11 height 11
click at [624, 311] on label "Nursing services" at bounding box center [607, 310] width 108 height 18
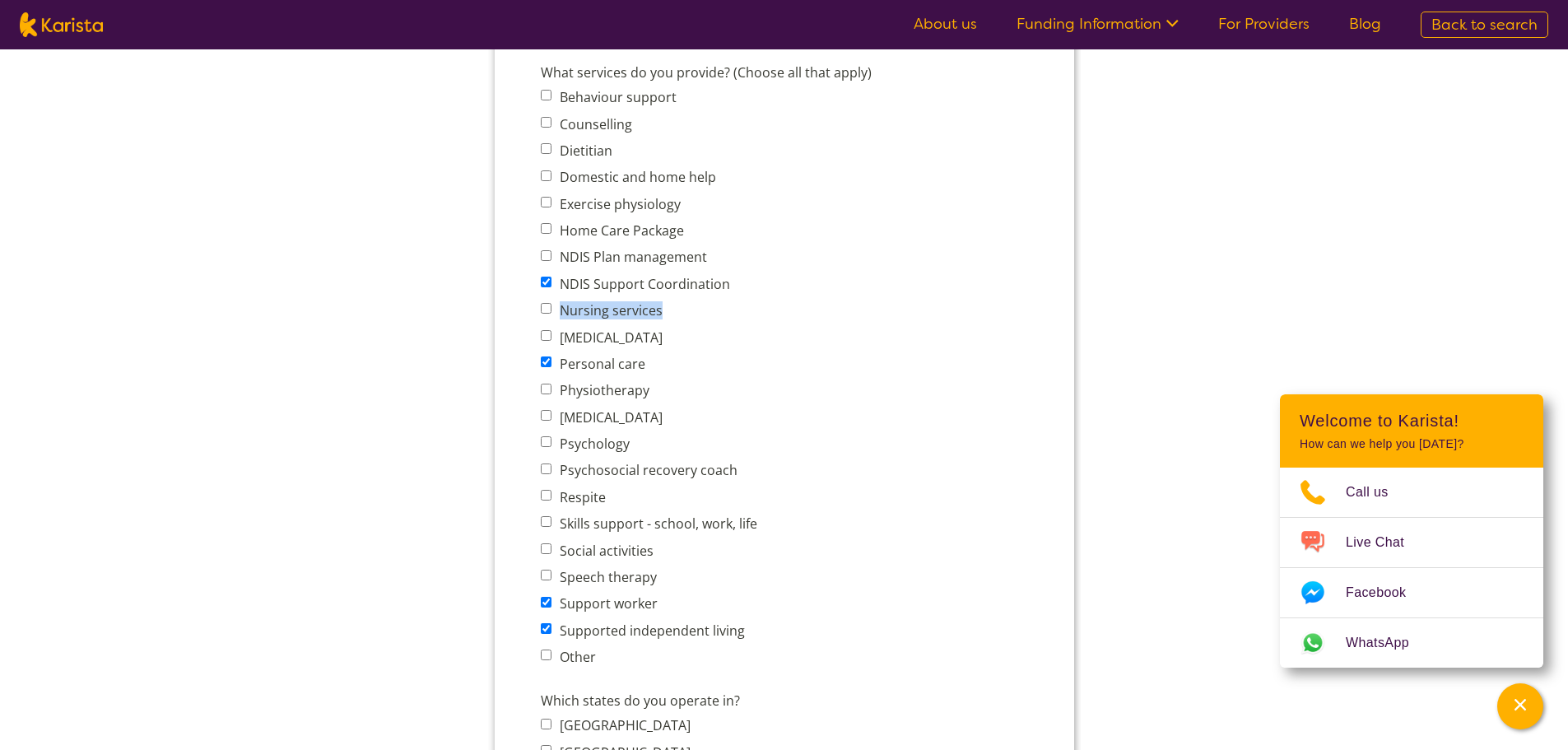
click at [551, 311] on input "Nursing services" at bounding box center [546, 309] width 11 height 11
click at [624, 311] on label "Nursing services" at bounding box center [607, 310] width 108 height 18
click at [551, 311] on input "Nursing services" at bounding box center [546, 309] width 11 height 11
click at [624, 311] on label "Nursing services" at bounding box center [607, 310] width 108 height 18
click at [551, 311] on input "Nursing services" at bounding box center [546, 309] width 11 height 11
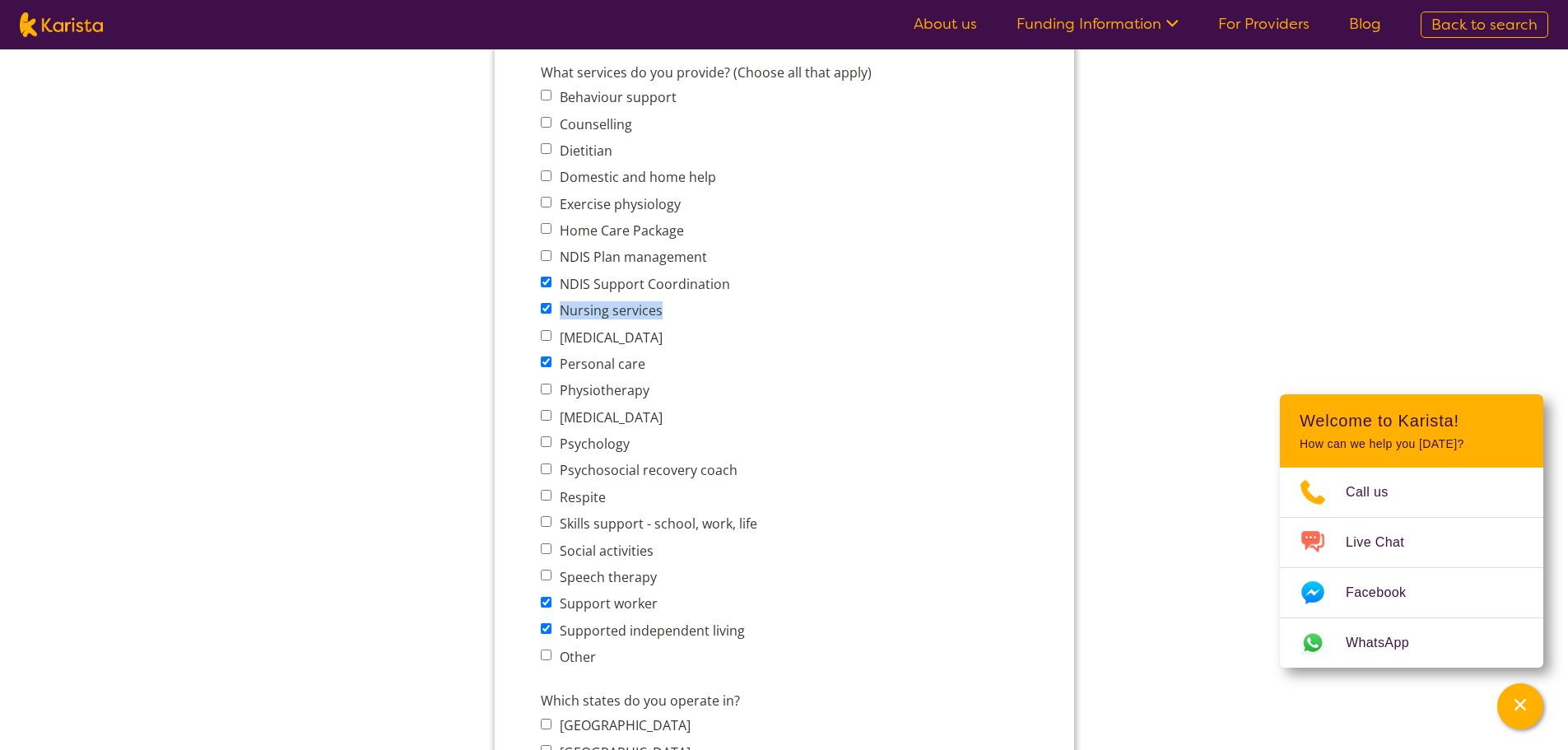
click at [624, 311] on label "Nursing services" at bounding box center [607, 310] width 108 height 18
click at [551, 311] on input "Nursing services" at bounding box center [546, 309] width 11 height 11
click at [624, 311] on label "Nursing services" at bounding box center [607, 310] width 108 height 18
click at [551, 311] on input "Nursing services" at bounding box center [546, 309] width 11 height 11
click at [624, 311] on label "Nursing services" at bounding box center [607, 310] width 108 height 18
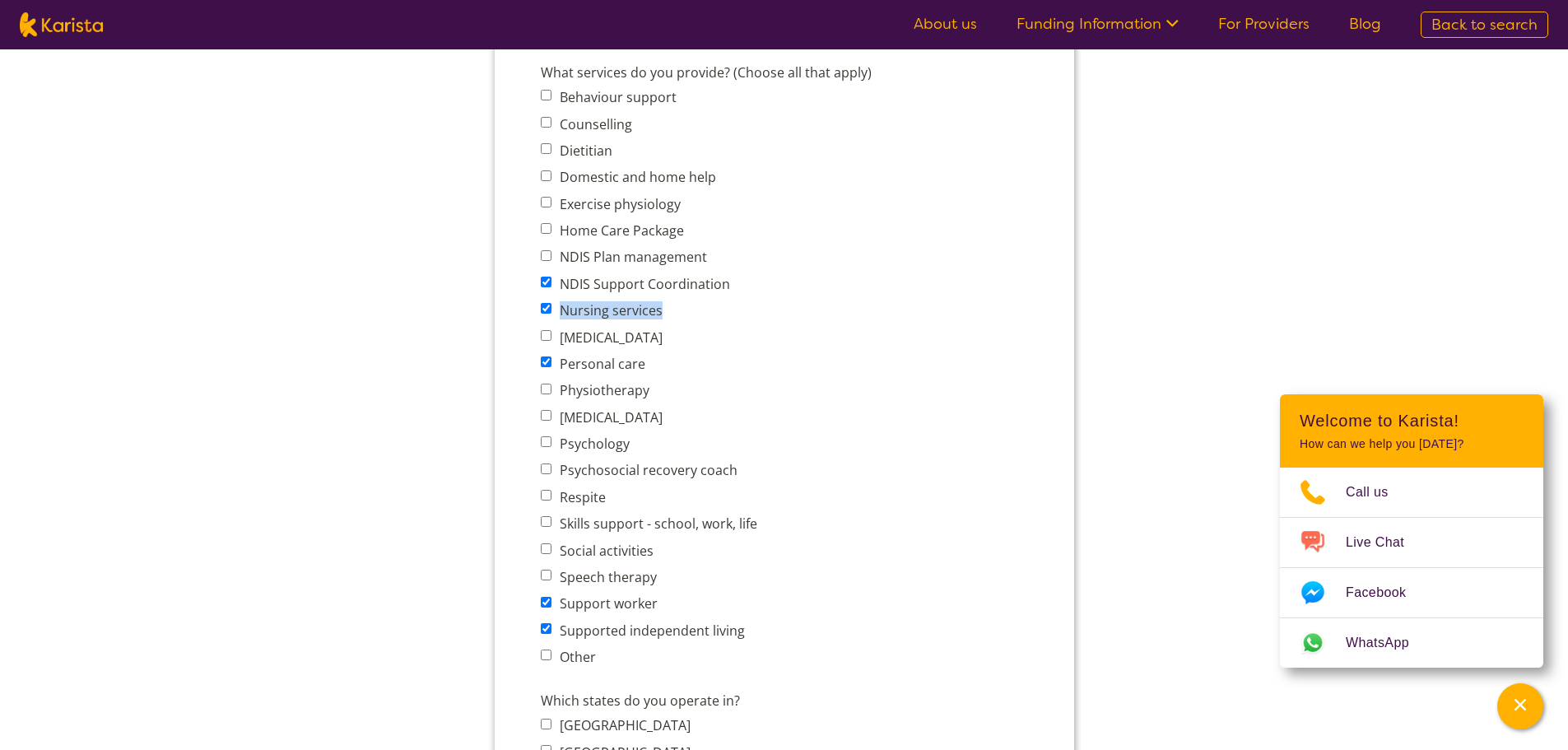
click at [551, 311] on input "Nursing services" at bounding box center [546, 309] width 11 height 11
click at [624, 311] on label "Nursing services" at bounding box center [607, 310] width 108 height 18
click at [551, 311] on input "Nursing services" at bounding box center [546, 309] width 11 height 11
click at [624, 311] on label "Nursing services" at bounding box center [607, 310] width 108 height 18
click at [551, 311] on input "Nursing services" at bounding box center [546, 309] width 11 height 11
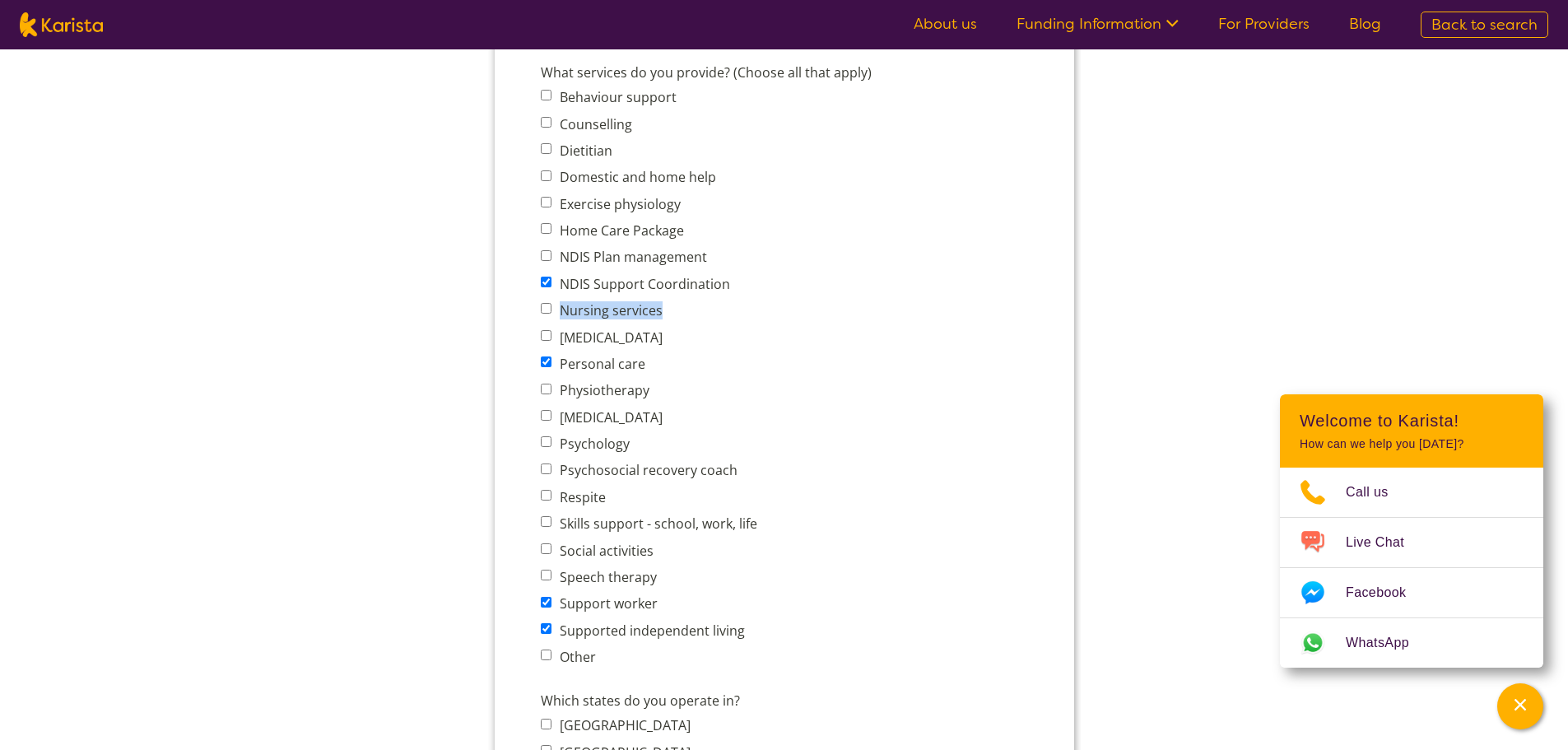
click at [624, 311] on label "Nursing services" at bounding box center [607, 310] width 108 height 18
click at [551, 311] on input "Nursing services" at bounding box center [546, 309] width 11 height 11
checkbox input "true"
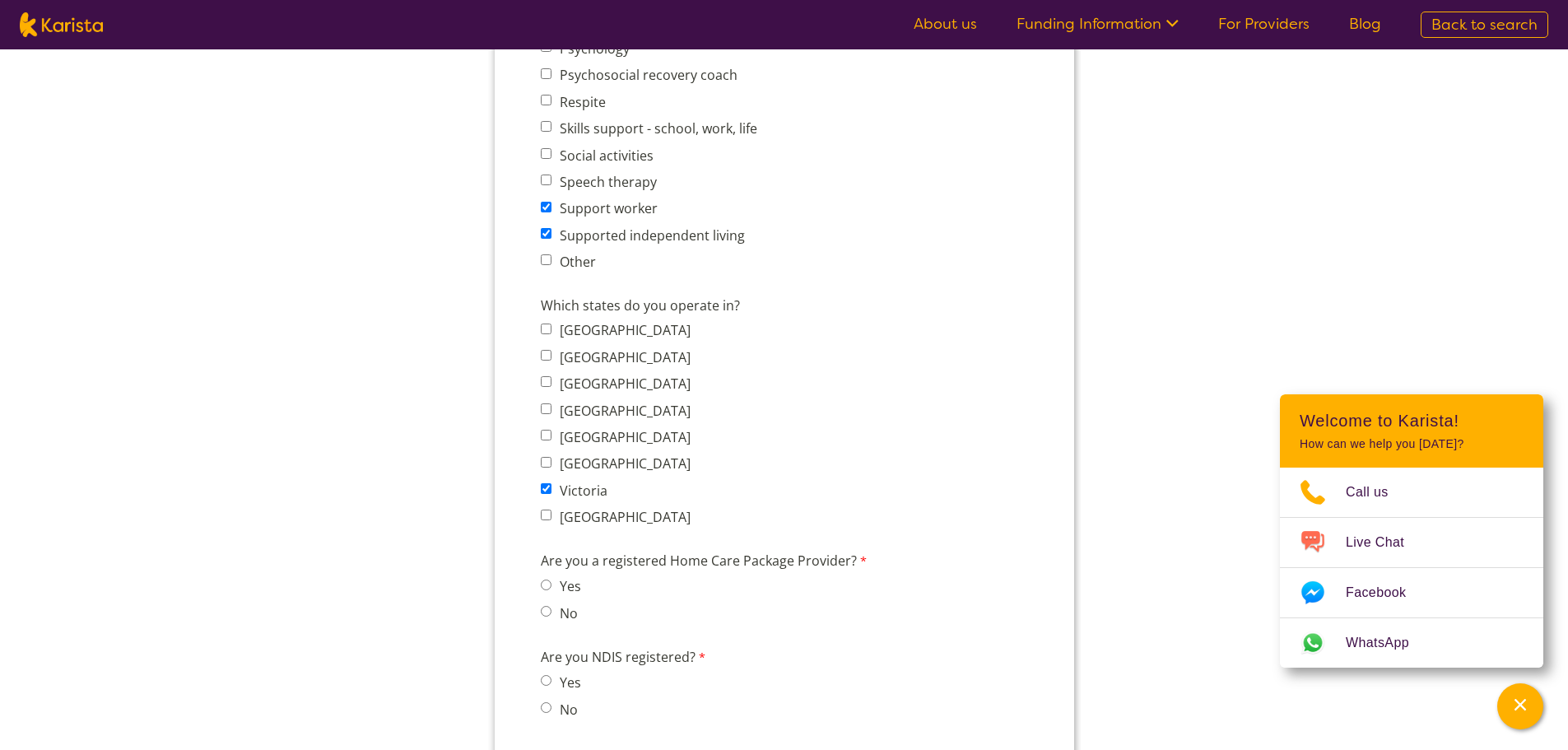
scroll to position [1070, 0]
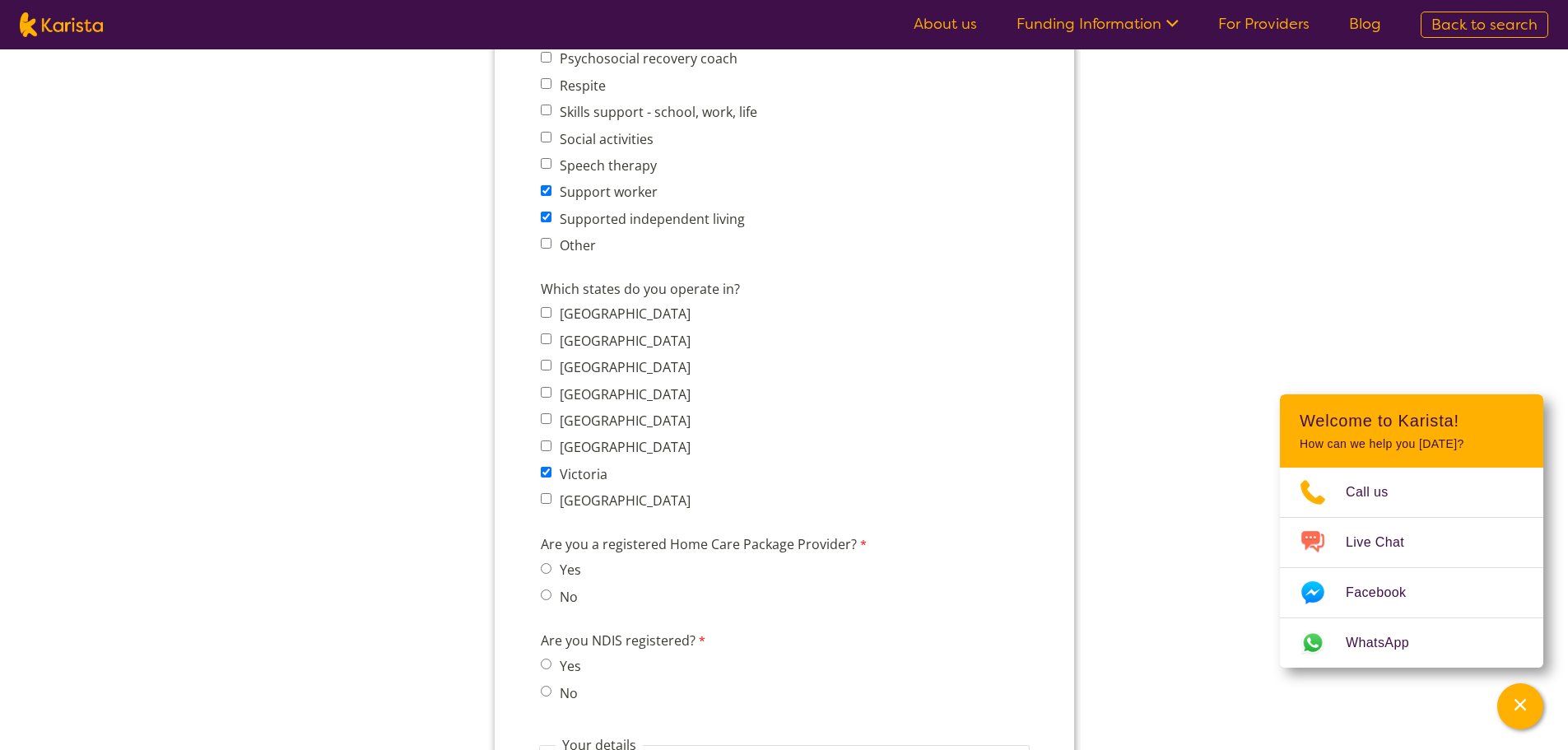
click at [552, 587] on span "No" at bounding box center [565, 597] width 50 height 23
click at [542, 598] on input "No" at bounding box center [546, 595] width 11 height 11
radio input "true"
click at [541, 665] on input "Yes" at bounding box center [546, 664] width 11 height 11
radio input "true"
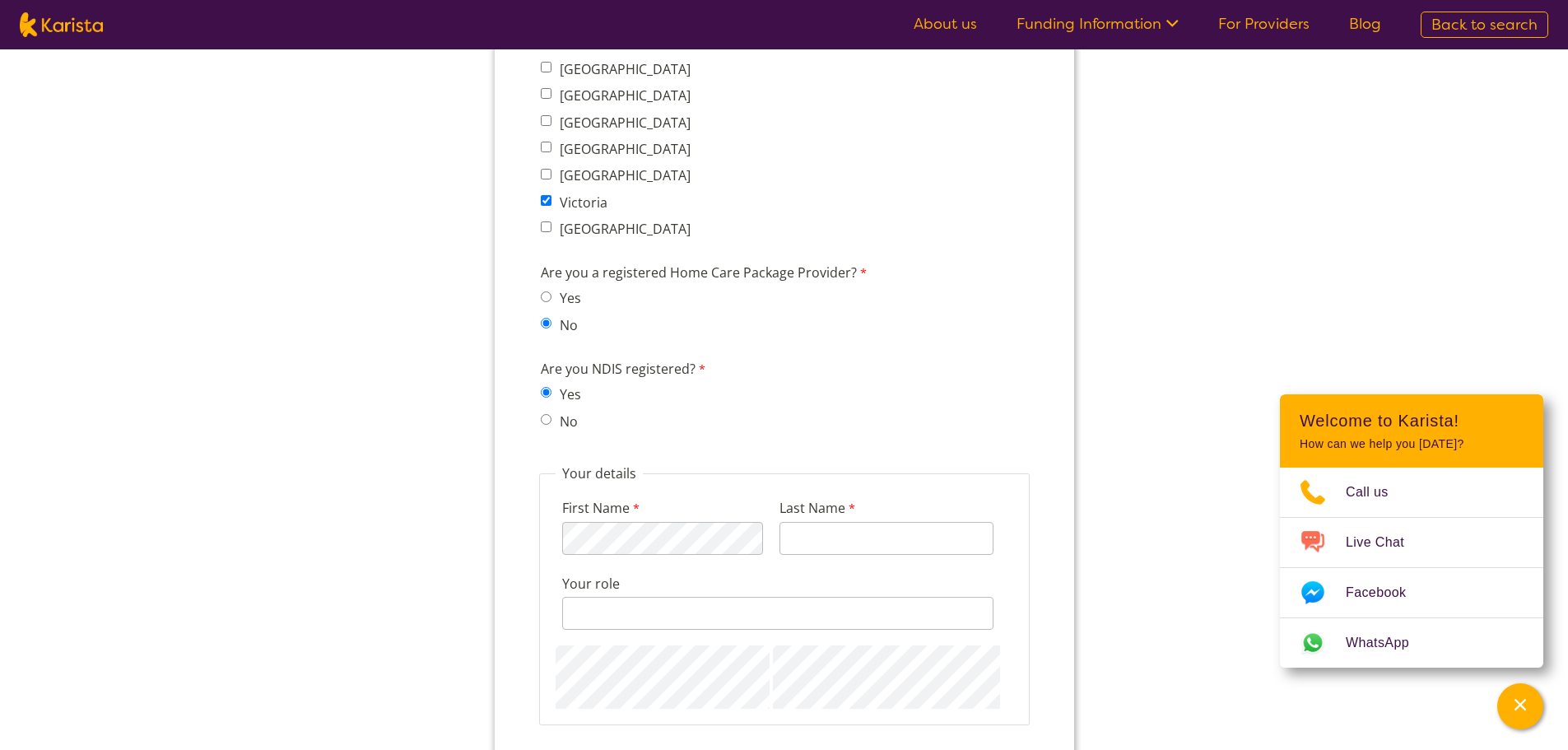
scroll to position [1399, 0]
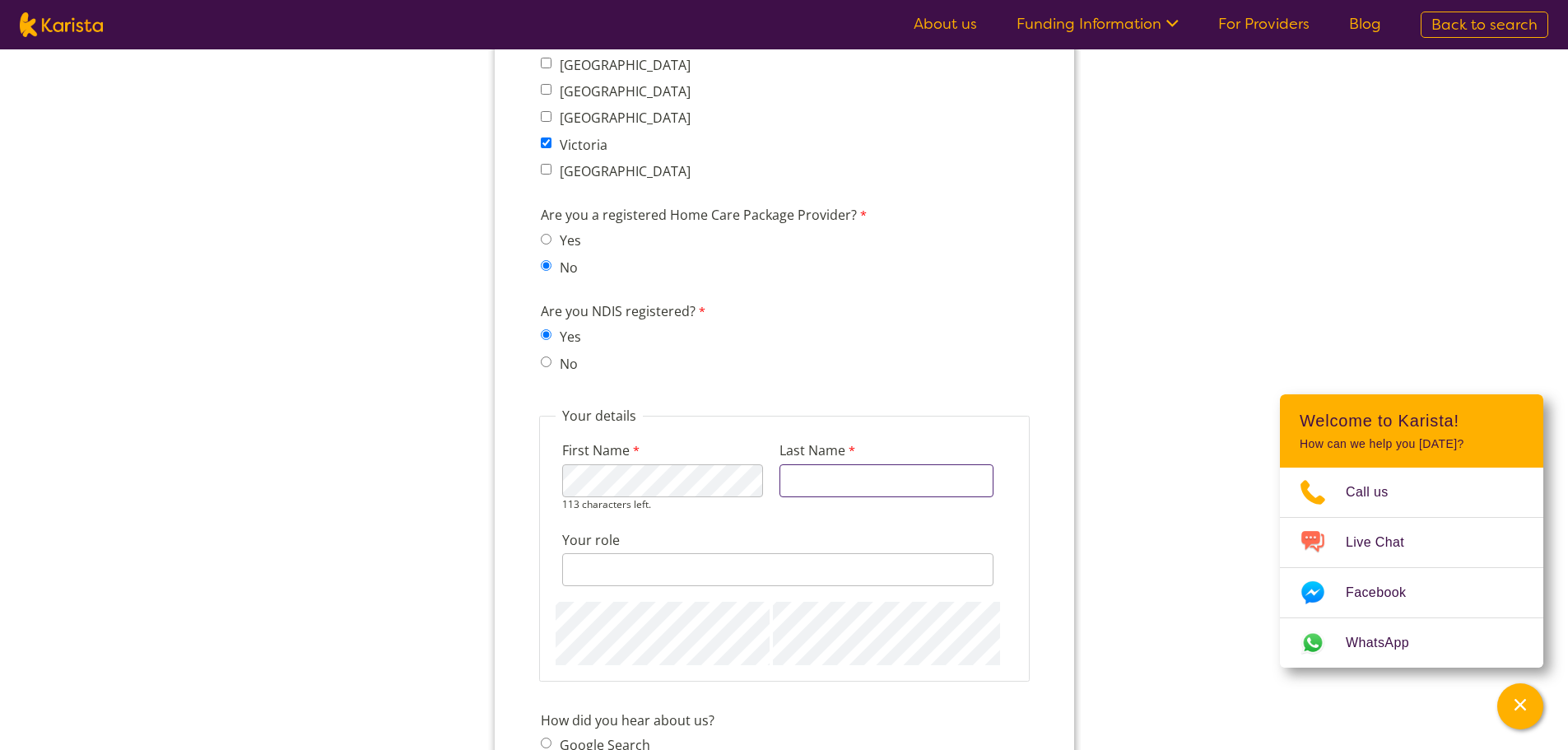
click at [903, 492] on input "Last Name" at bounding box center [885, 481] width 214 height 33
type input "[PERSON_NAME]"
drag, startPoint x: 578, startPoint y: 562, endPoint x: 589, endPoint y: 562, distance: 11.0
click at [585, 562] on input "Your role" at bounding box center [777, 556] width 431 height 33
type input "Director"
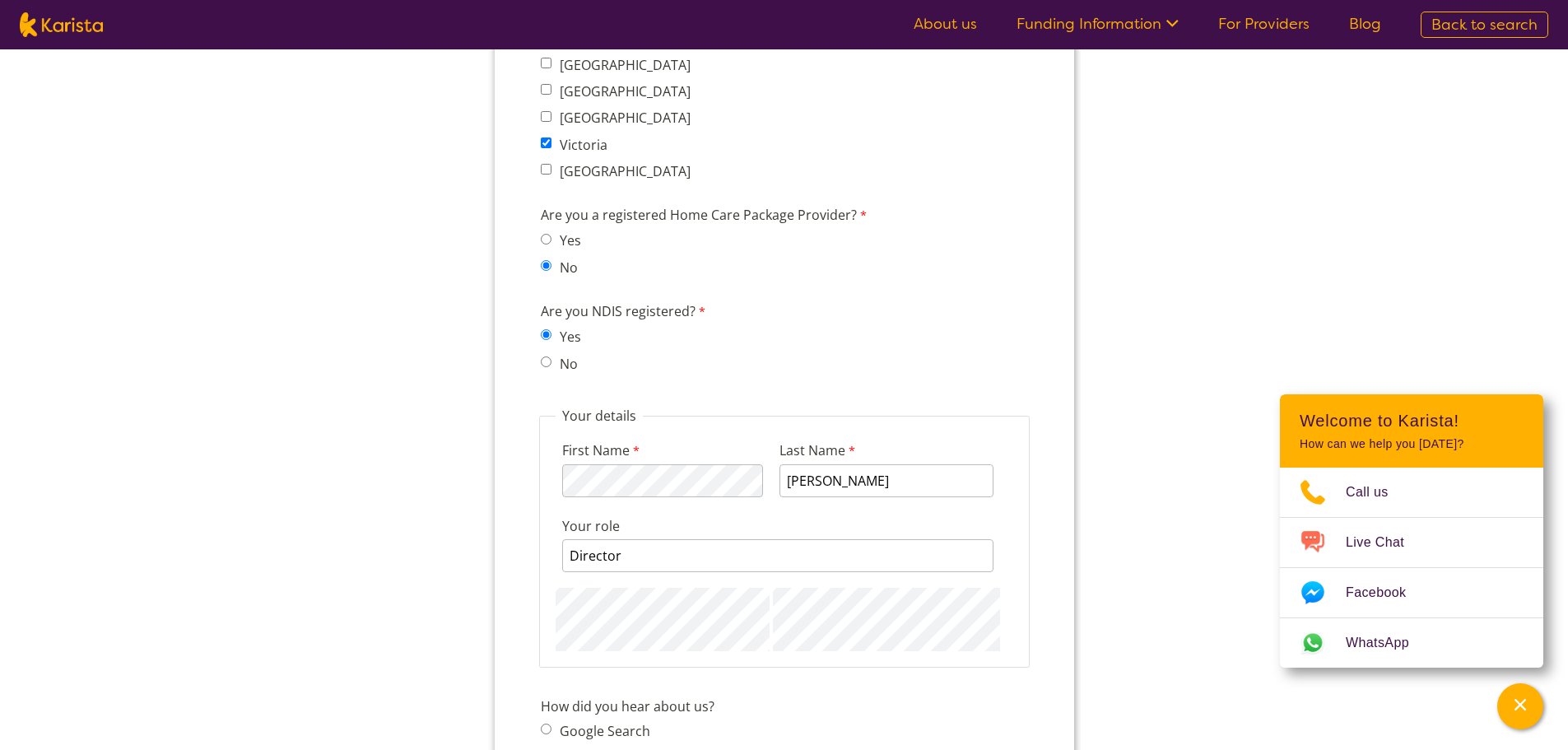
click at [889, 603] on div "First Name 113 characters left. Last Name [PERSON_NAME] Your role Director 120 …" at bounding box center [783, 538] width 457 height 227
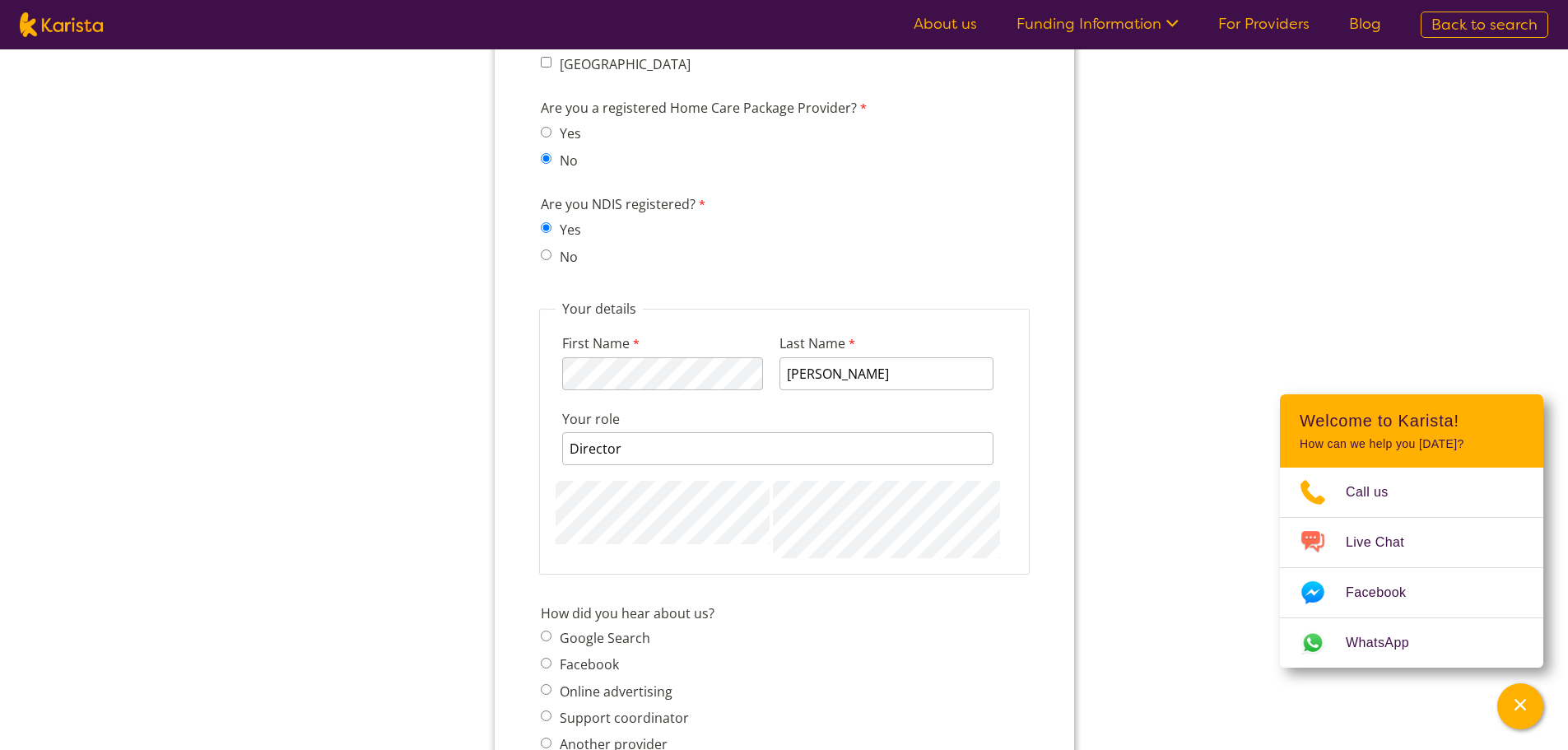
scroll to position [1729, 0]
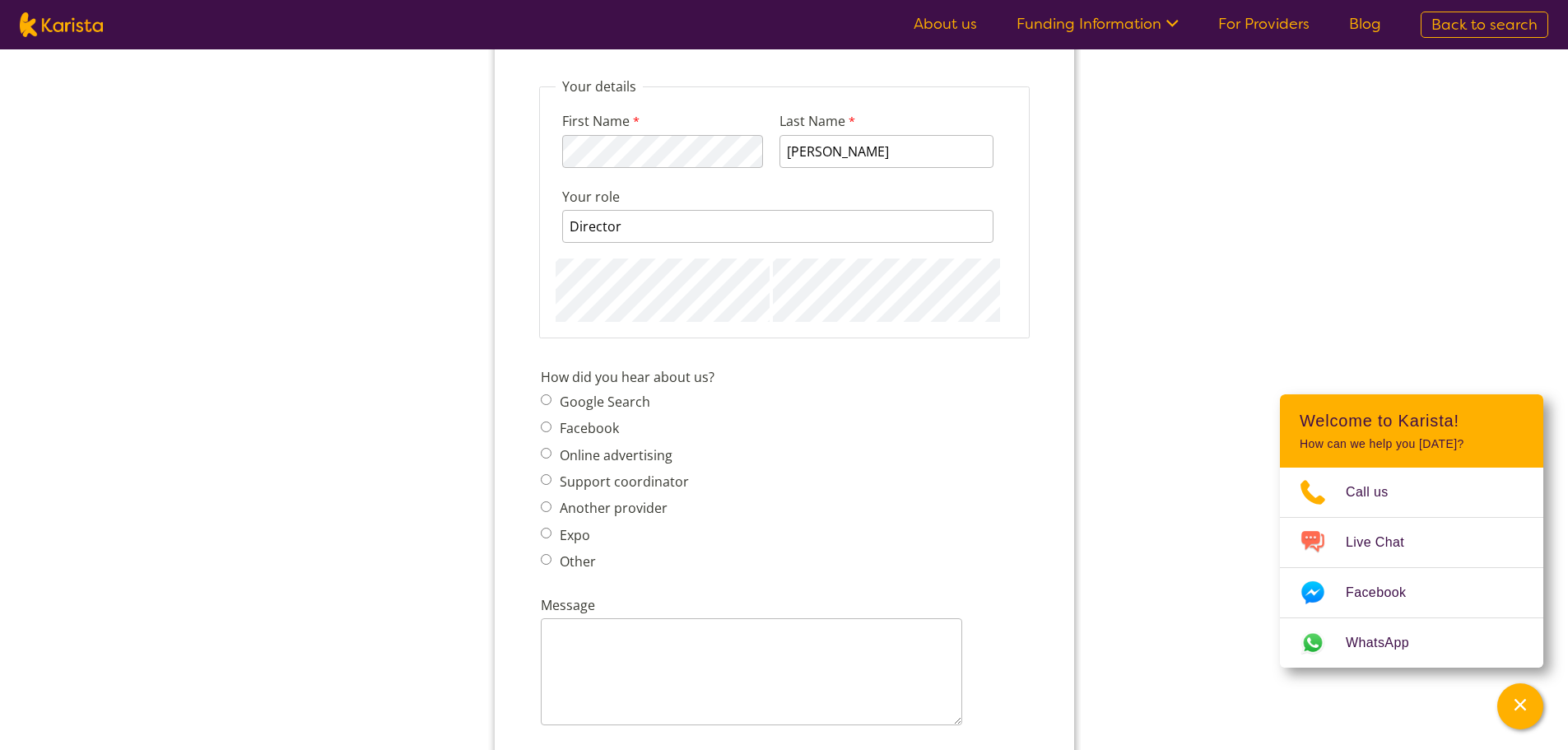
click at [576, 569] on label "Other" at bounding box center [574, 561] width 41 height 18
click at [551, 565] on input "Other" at bounding box center [546, 559] width 11 height 11
radio input "true"
click at [578, 550] on span "Other" at bounding box center [619, 562] width 158 height 23
click at [619, 386] on label "How did you hear about us?" at bounding box center [628, 379] width 177 height 23
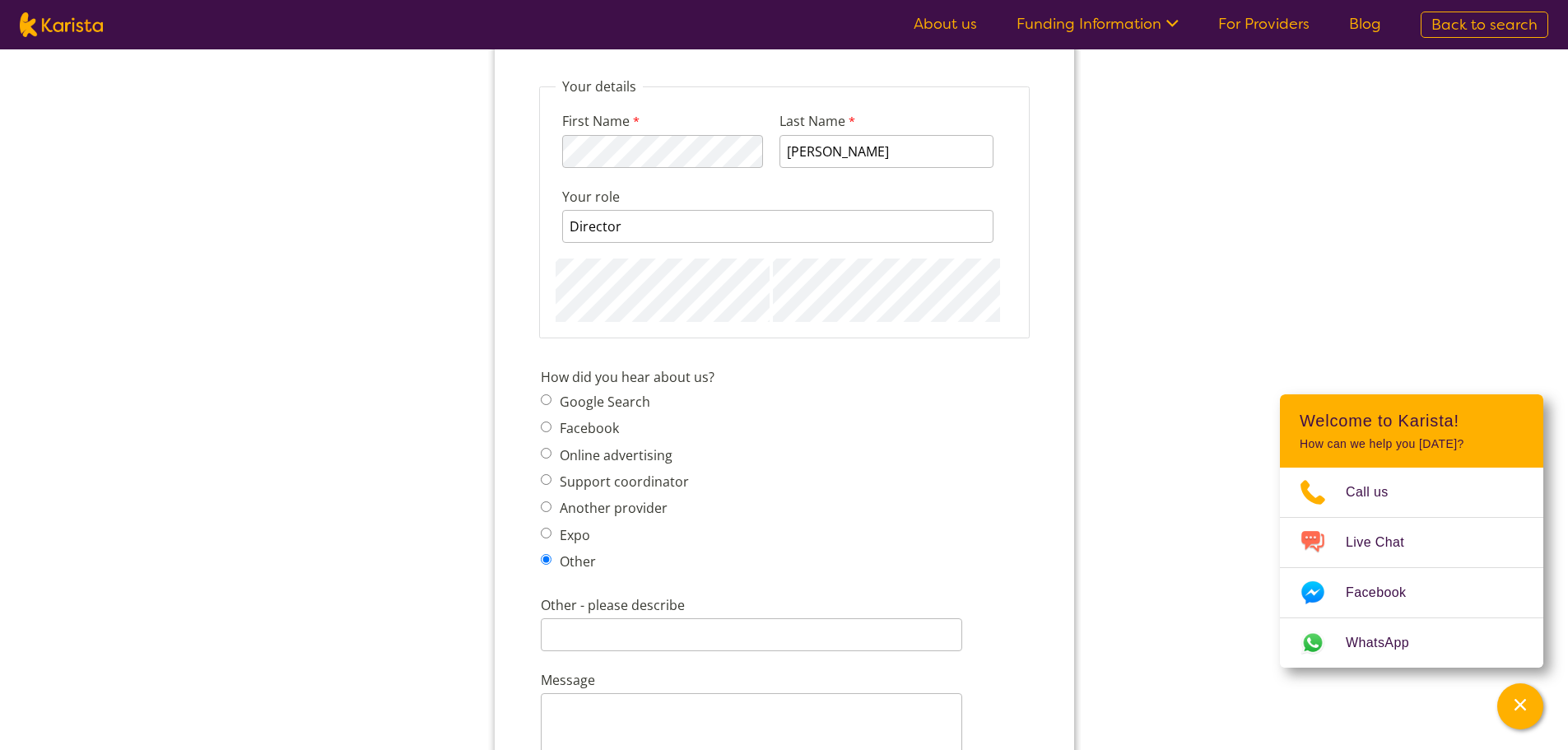
click at [617, 405] on label "Google Search" at bounding box center [601, 401] width 95 height 18
click at [551, 405] on input "Google Search" at bounding box center [546, 400] width 11 height 11
radio input "true"
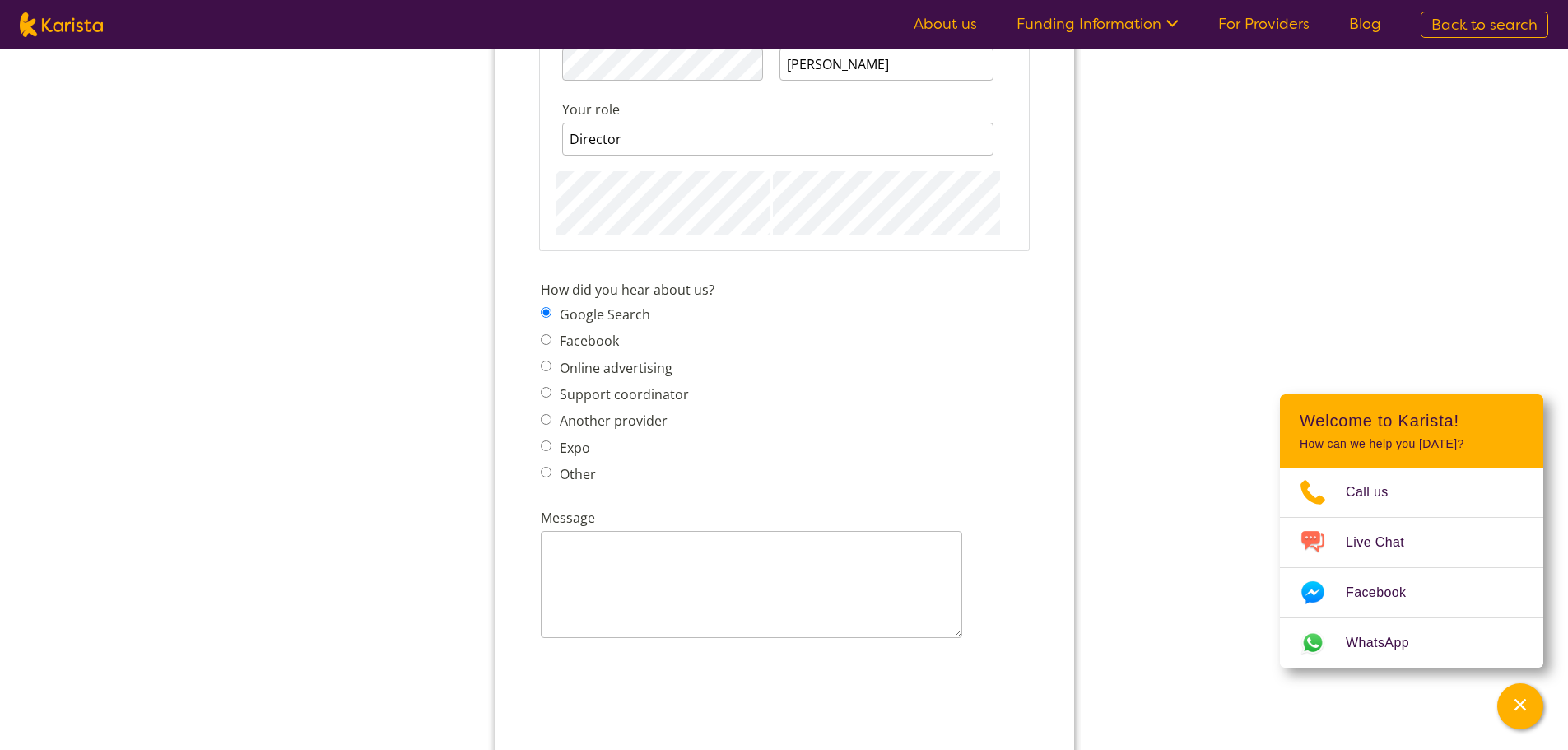
scroll to position [1976, 0]
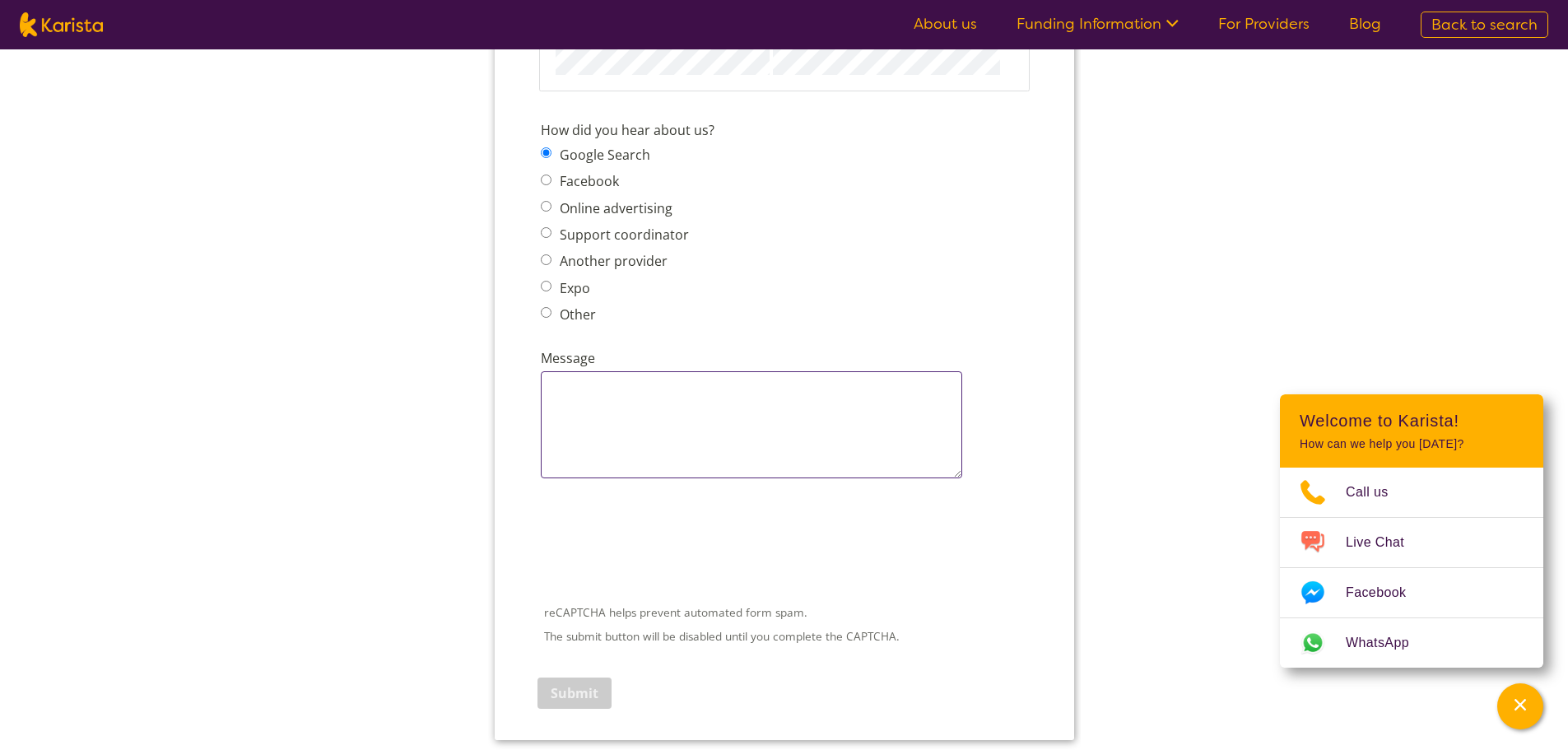
click at [738, 413] on textarea "Message" at bounding box center [751, 424] width 422 height 107
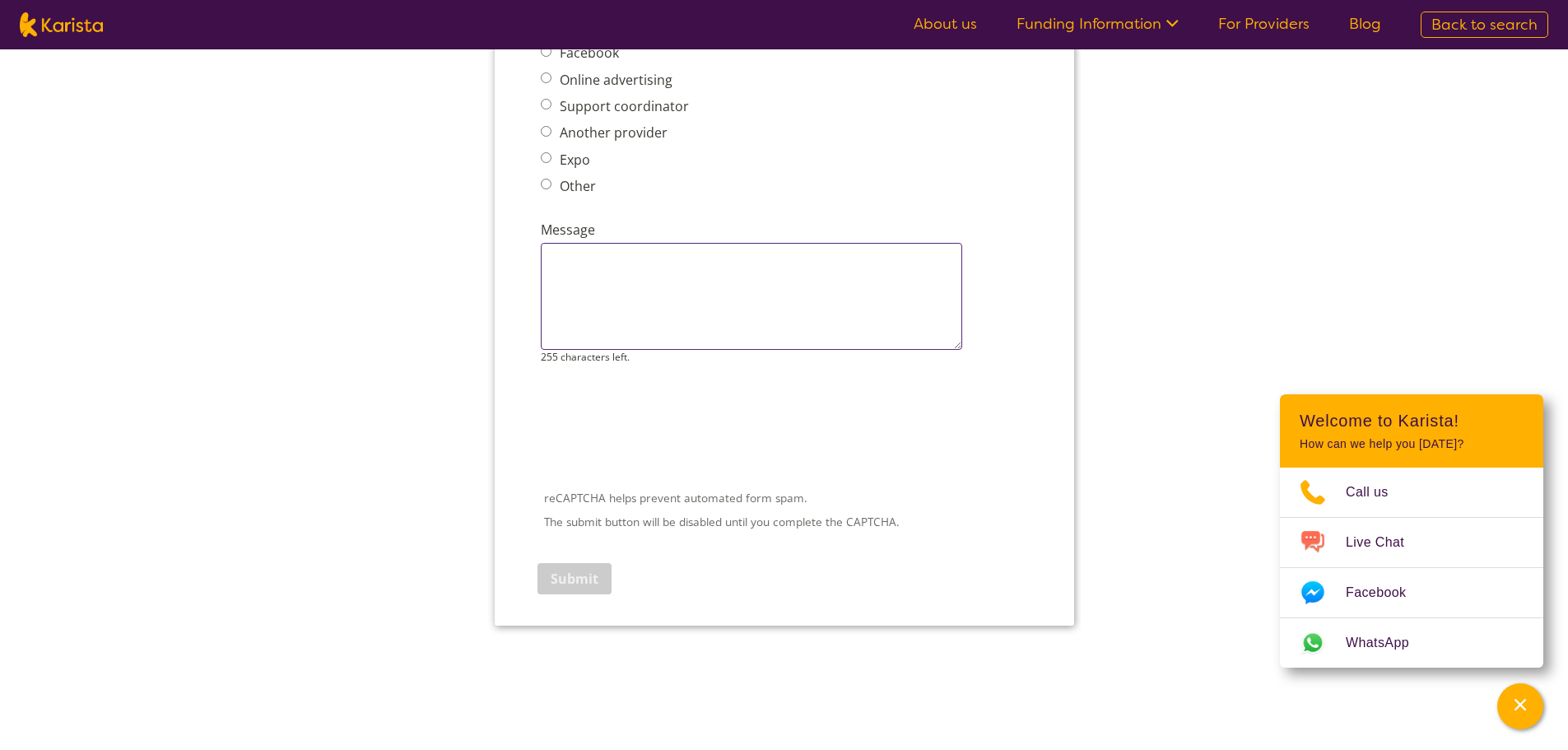
scroll to position [2140, 0]
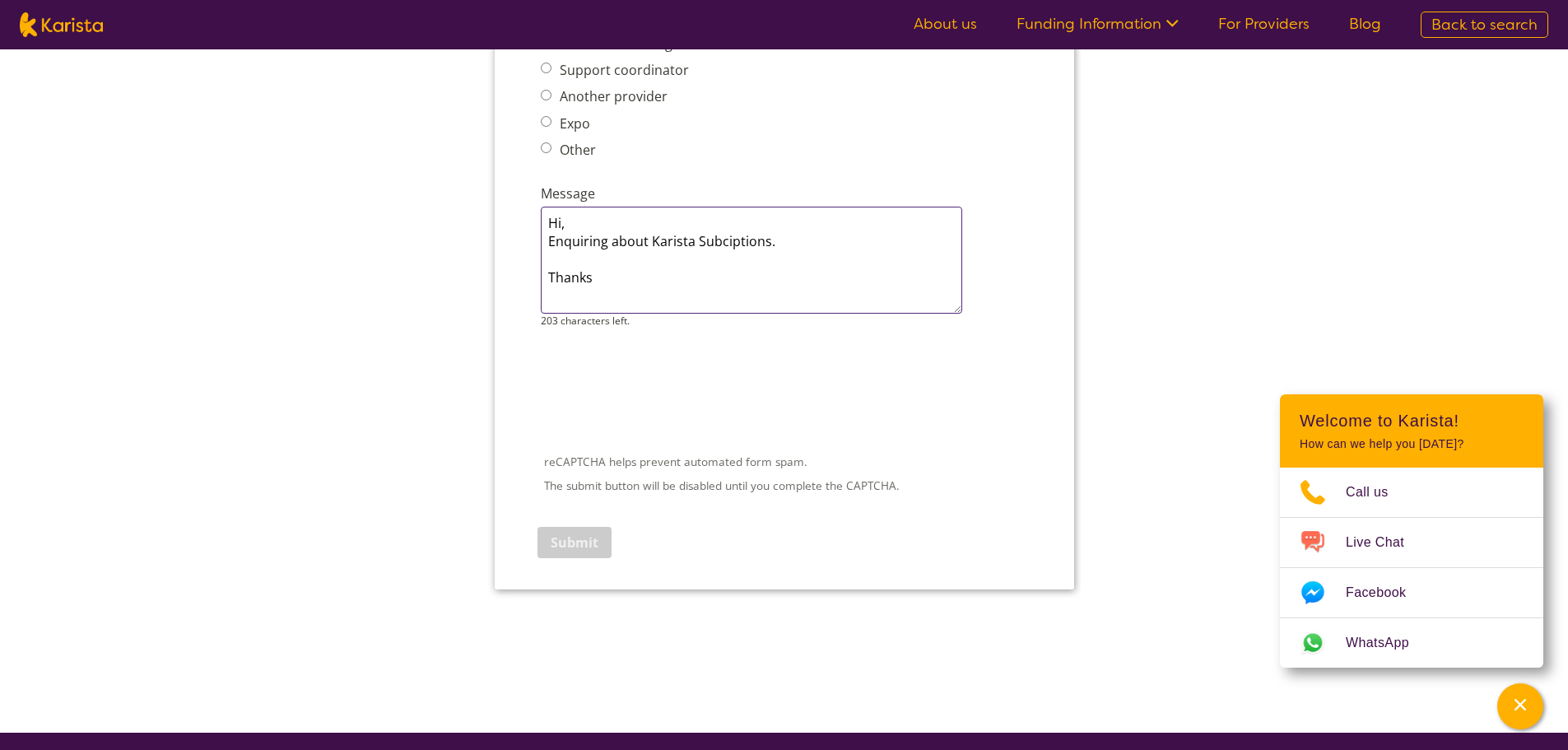
drag, startPoint x: 668, startPoint y: 246, endPoint x: 930, endPoint y: 259, distance: 262.3
click at [930, 259] on textarea "Hi, Enquiring about Karista Subciptions. Thanks" at bounding box center [751, 260] width 422 height 107
drag, startPoint x: 746, startPoint y: 249, endPoint x: 773, endPoint y: 227, distance: 34.8
click at [773, 227] on textarea "Hi, Enquiring about Karista Subciptions. Thanks" at bounding box center [751, 260] width 422 height 107
click at [727, 237] on textarea "Hi, Enquiring about Karista Subciptions. Thanks" at bounding box center [751, 260] width 422 height 107
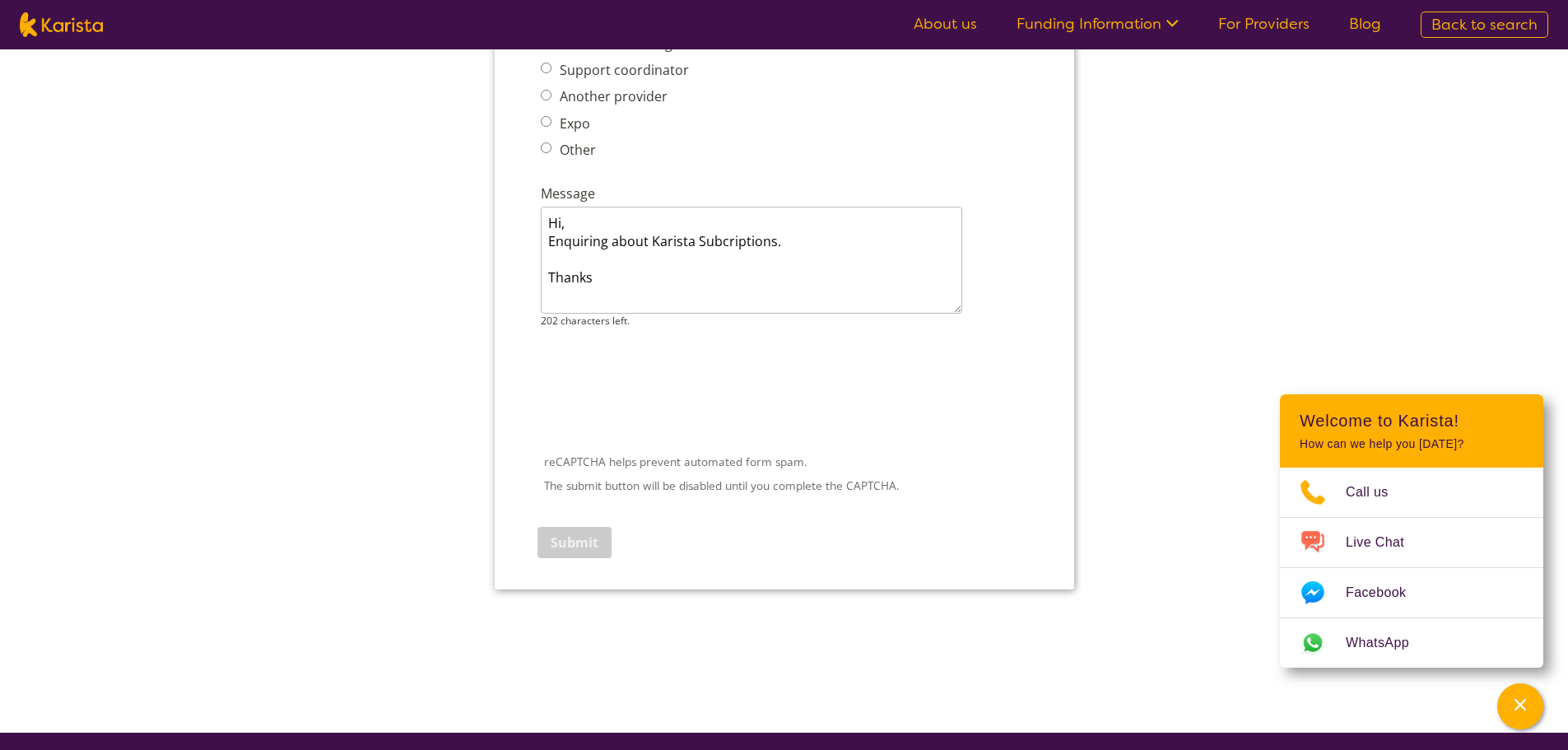
click at [873, 364] on div at bounding box center [784, 392] width 490 height 64
type textarea "Hi, Enquiring about Karista Subscriptions. Thanks"
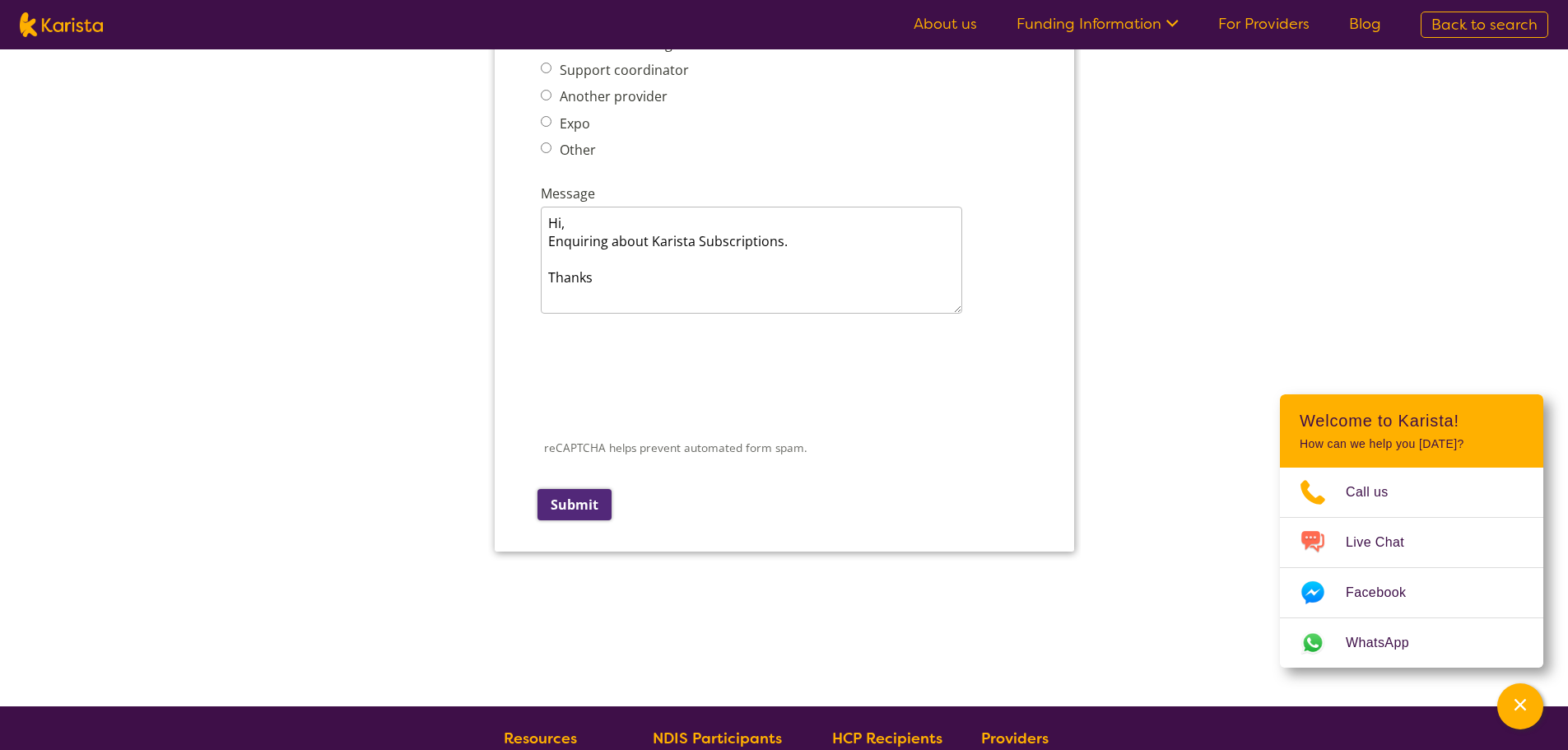
click at [579, 516] on input "Submit" at bounding box center [573, 504] width 74 height 31
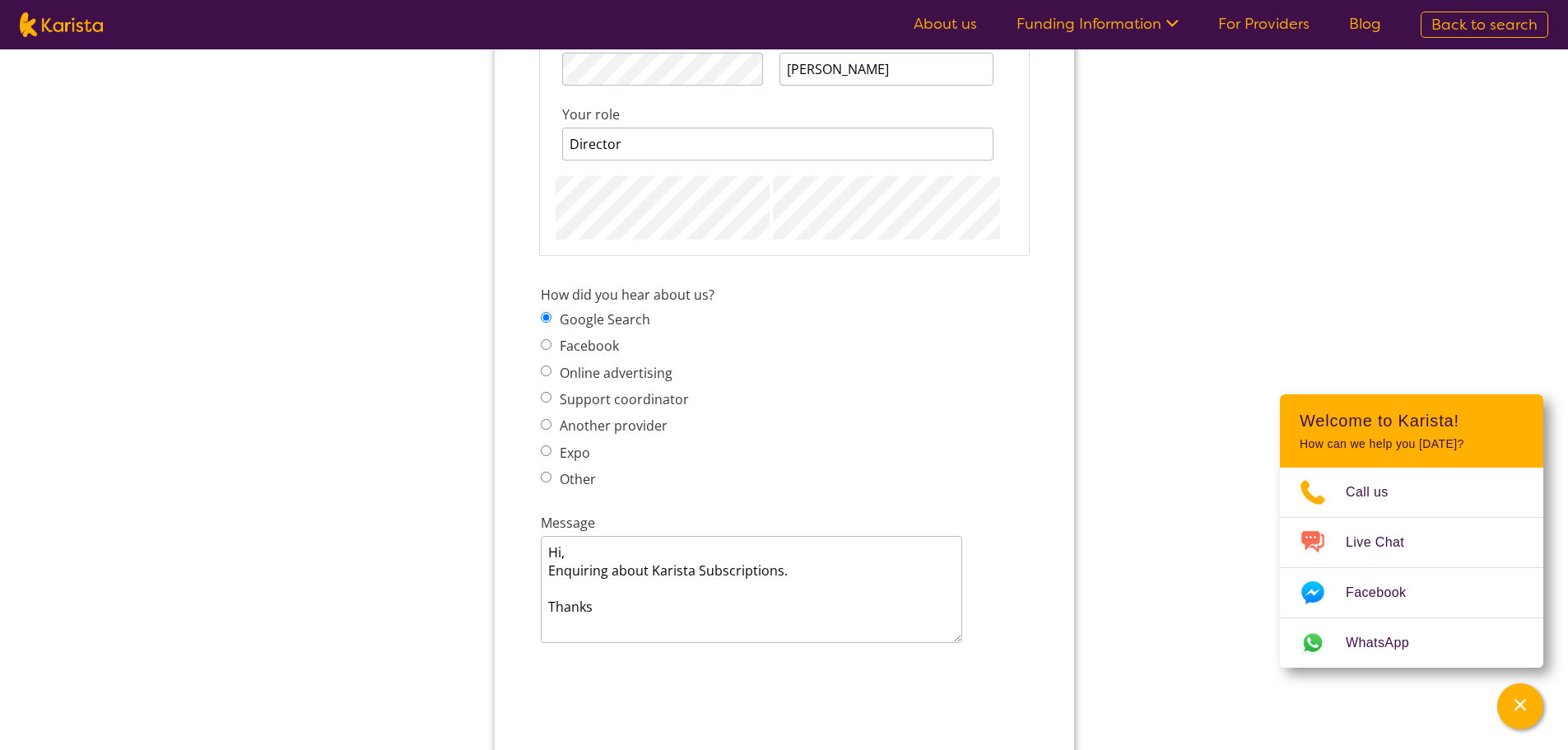
scroll to position [2032, 0]
